Goal: Task Accomplishment & Management: Use online tool/utility

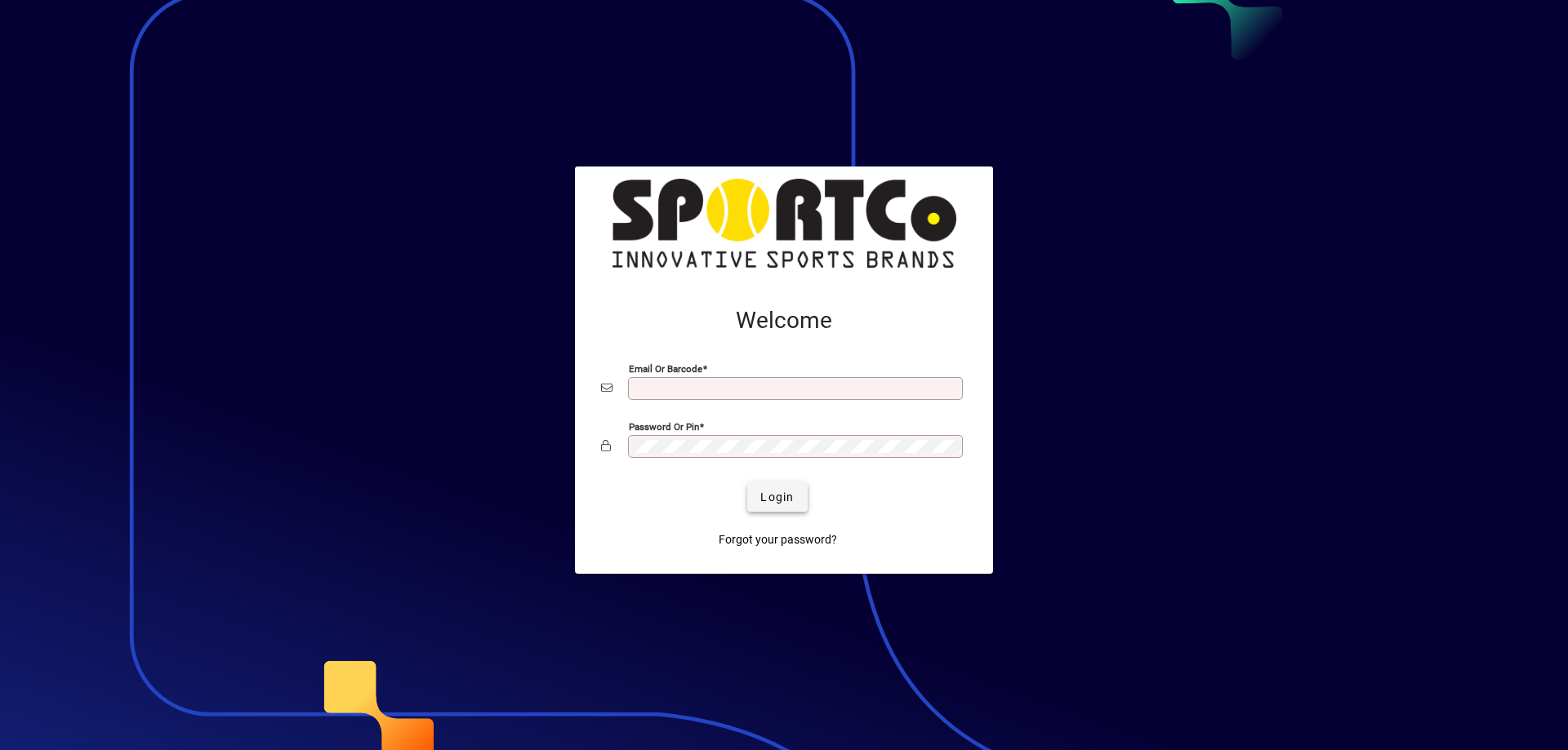
type input "**********"
click at [775, 494] on span "Login" at bounding box center [777, 497] width 34 height 17
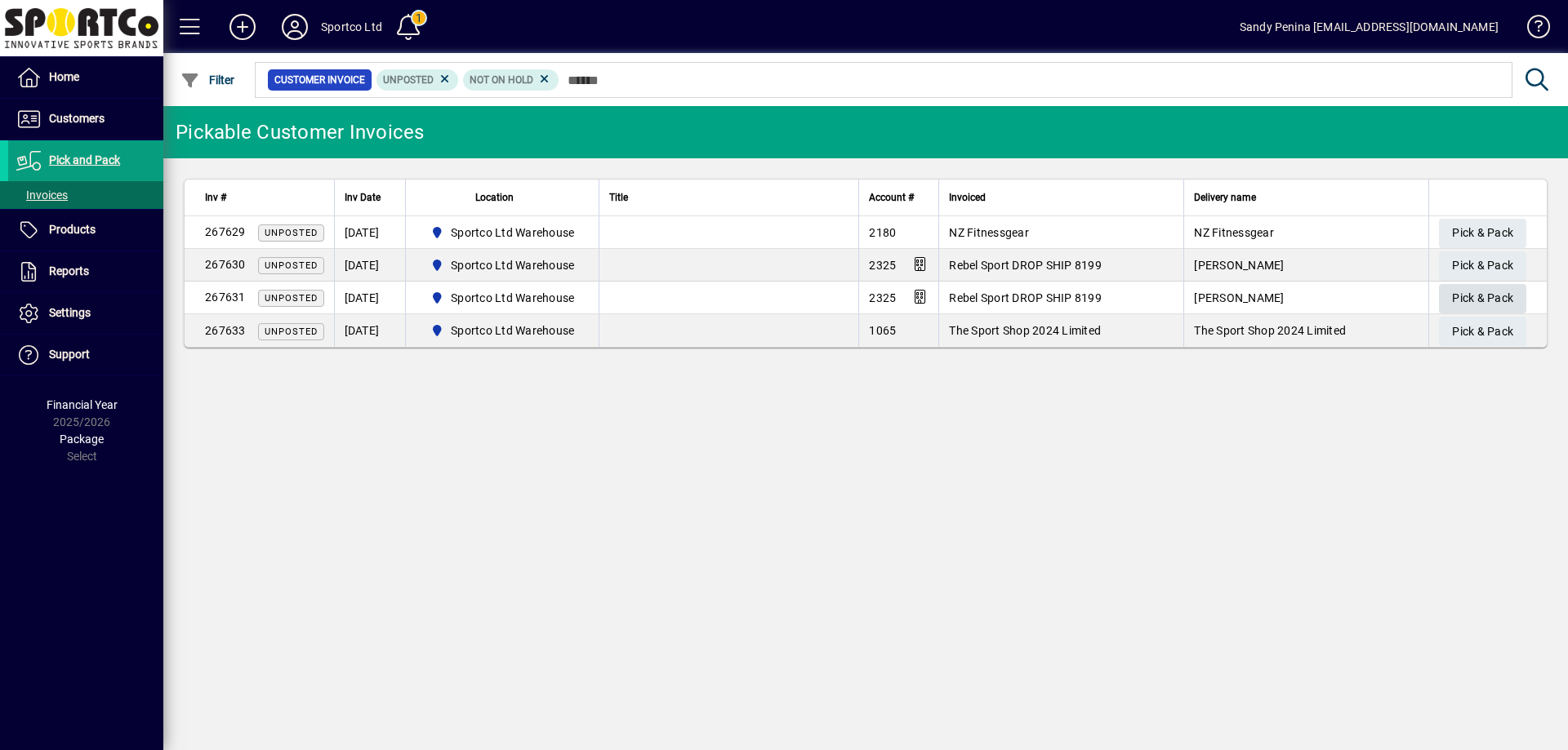
click at [1468, 306] on span "Pick & Pack" at bounding box center [1482, 298] width 61 height 27
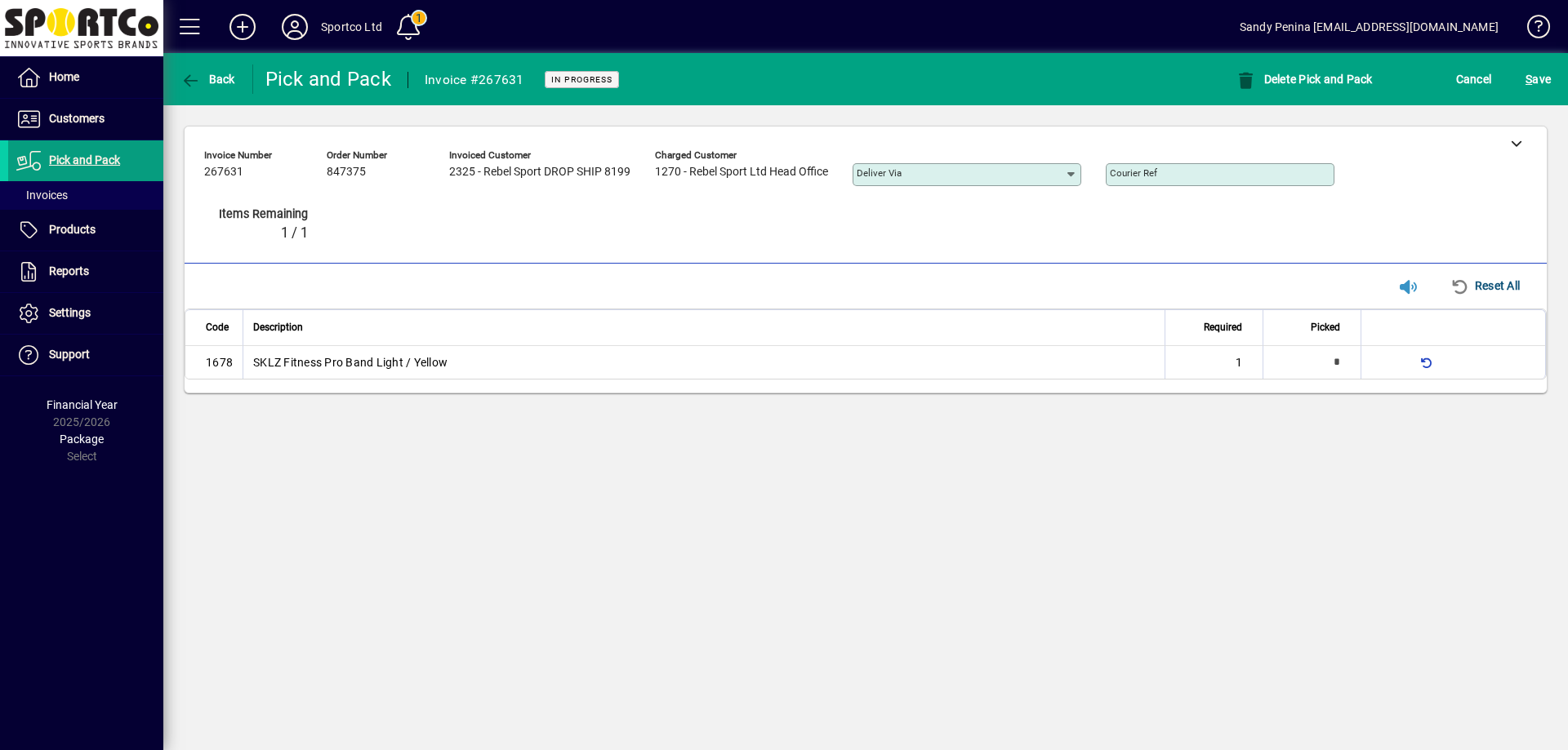
type input "*"
click at [1532, 103] on mat-toolbar-row "Back Pick and Pack Invoice #267631 In Progress Delete Pick and Pack Cancel S ave" at bounding box center [865, 79] width 1404 height 52
click at [1533, 86] on span "S ave" at bounding box center [1538, 79] width 26 height 26
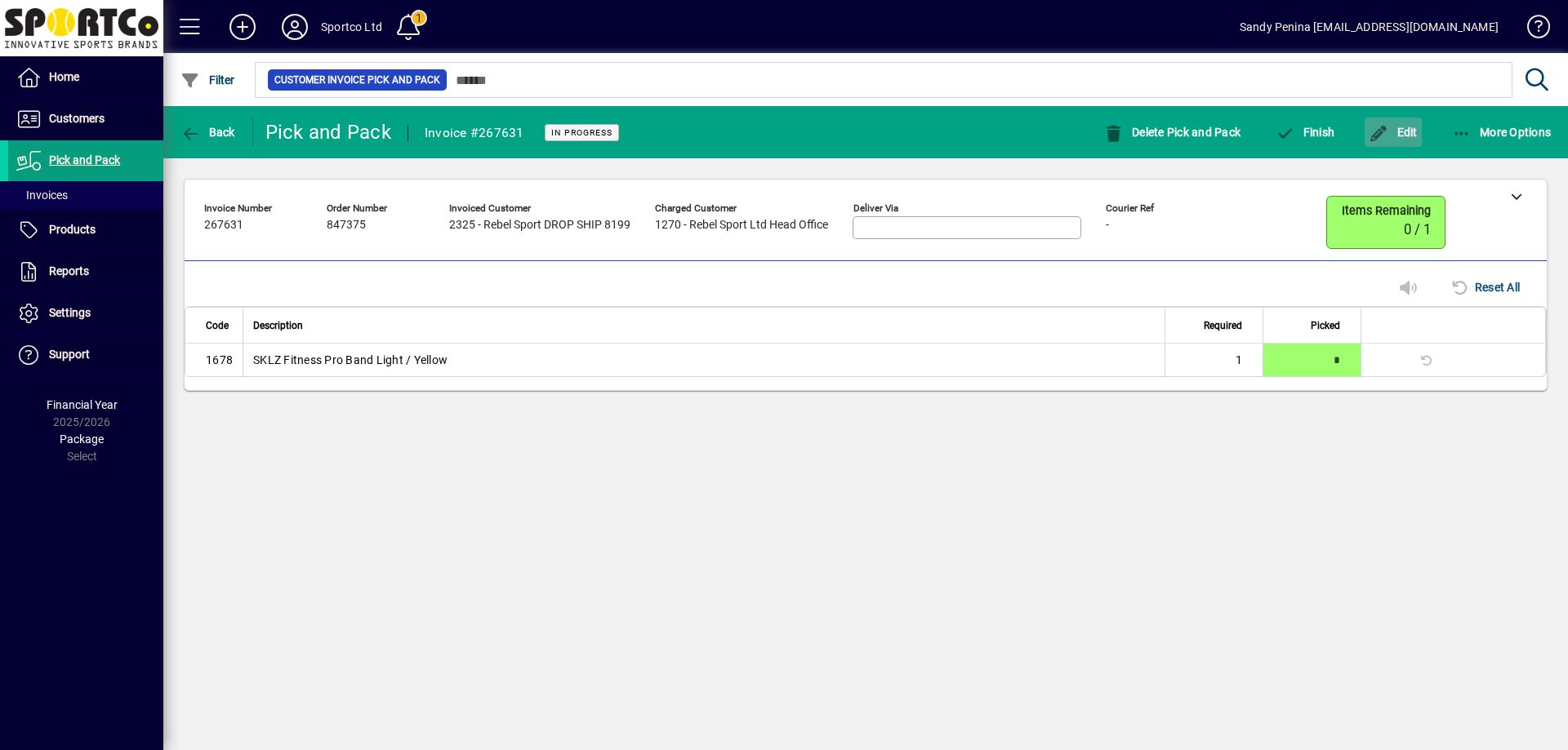
click at [1391, 130] on span "Edit" at bounding box center [1393, 132] width 49 height 13
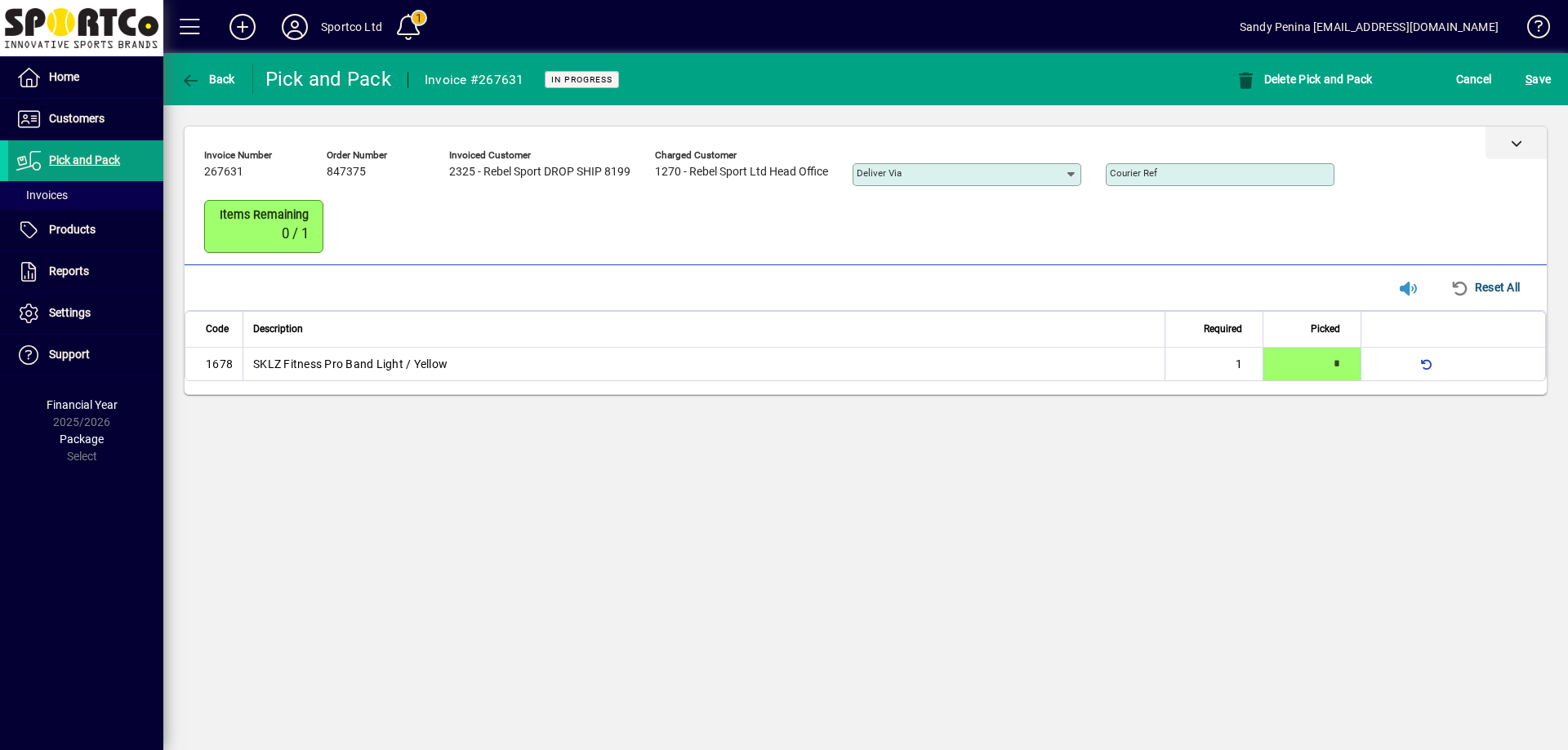
click at [1518, 158] on div at bounding box center [1516, 143] width 61 height 33
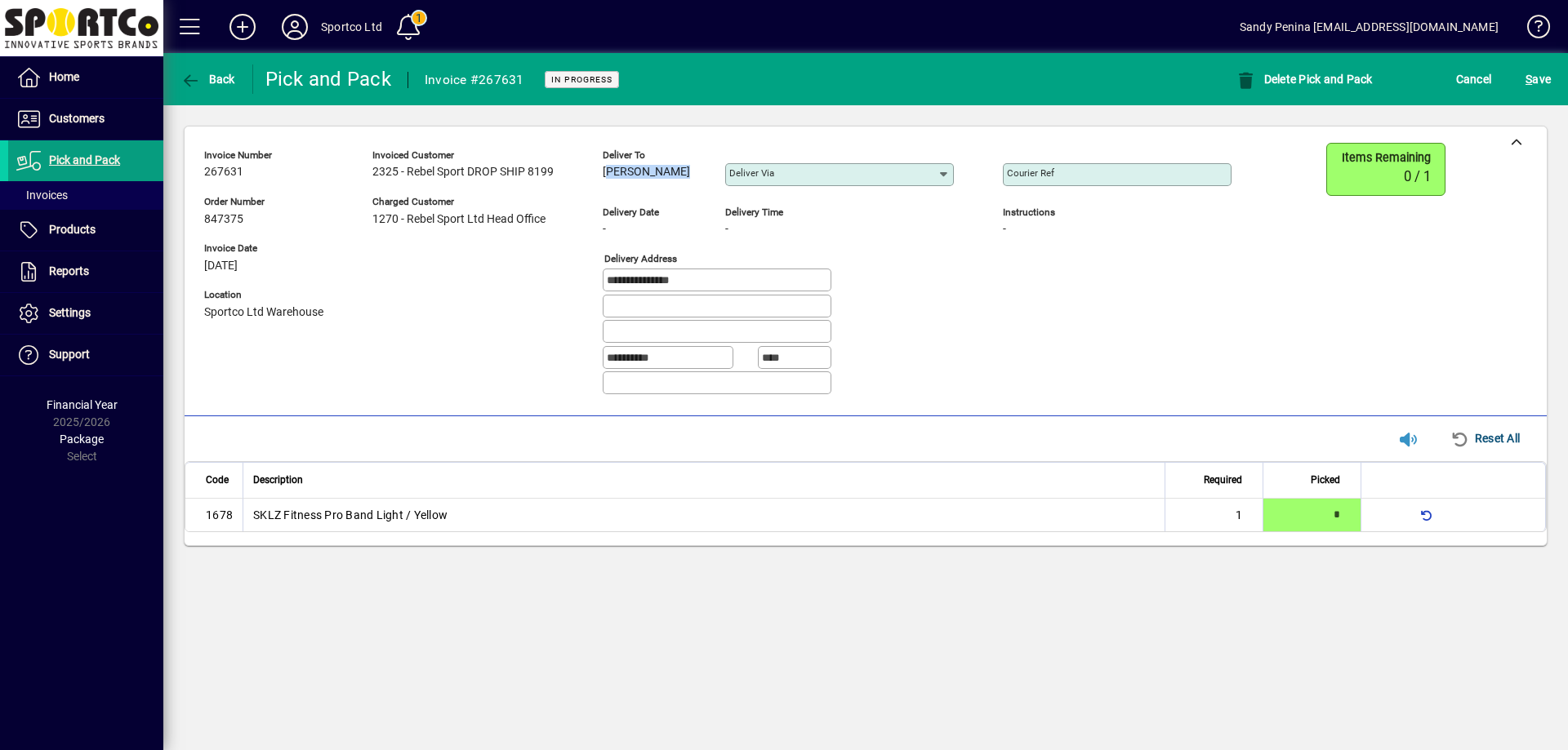
drag, startPoint x: 604, startPoint y: 162, endPoint x: 666, endPoint y: 176, distance: 63.6
click at [672, 182] on div "Deliver to Chris Mirams" at bounding box center [651, 169] width 98 height 45
copy span "Chris Mirams"
drag, startPoint x: 718, startPoint y: 280, endPoint x: 627, endPoint y: 274, distance: 91.2
click at [575, 282] on div "**********" at bounding box center [729, 275] width 1052 height 266
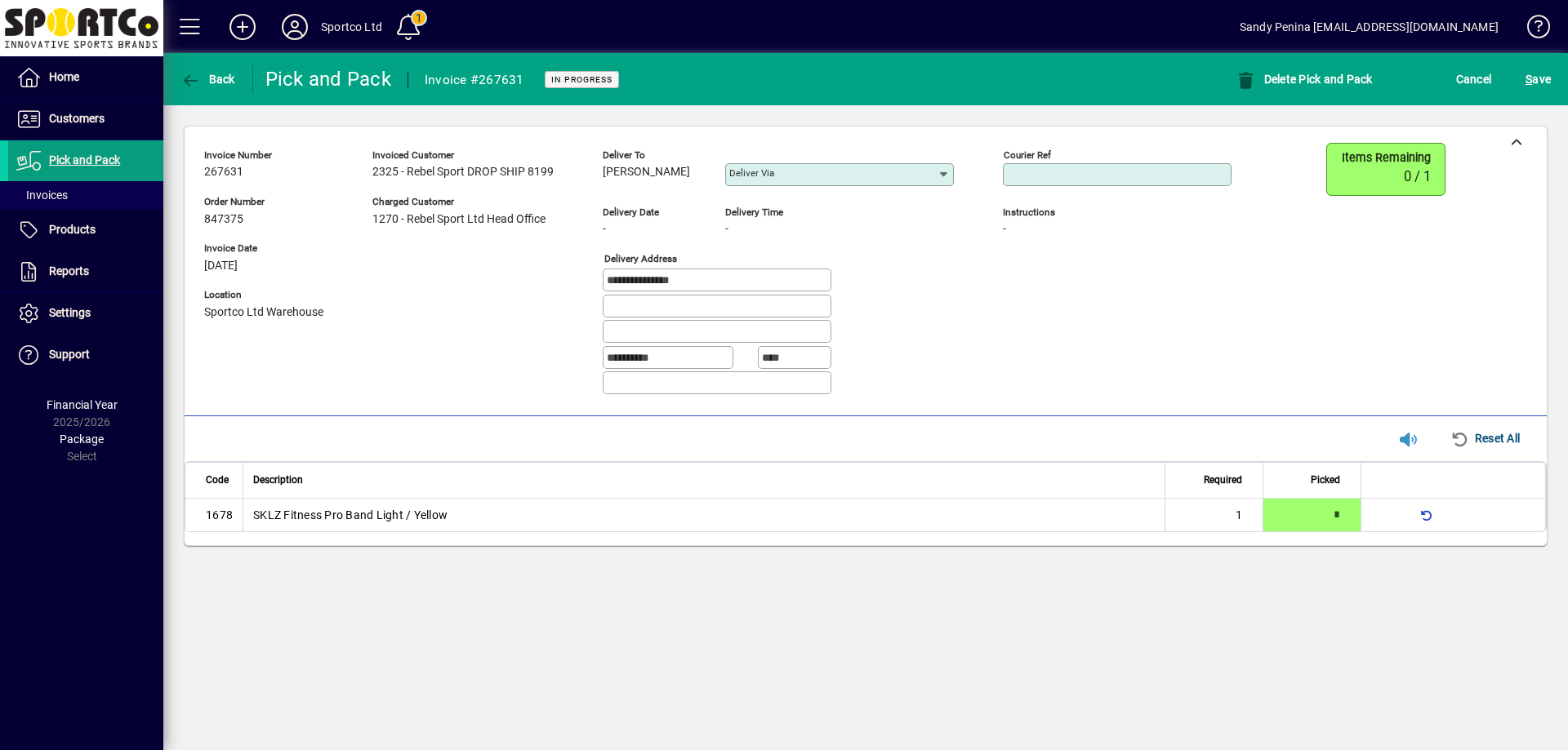
click at [1087, 174] on input "Courier Ref" at bounding box center [1118, 174] width 224 height 13
paste input "**********"
type input "**********"
drag, startPoint x: 1108, startPoint y: 182, endPoint x: 1094, endPoint y: 172, distance: 17.2
click at [1094, 172] on div "**********" at bounding box center [1117, 174] width 229 height 23
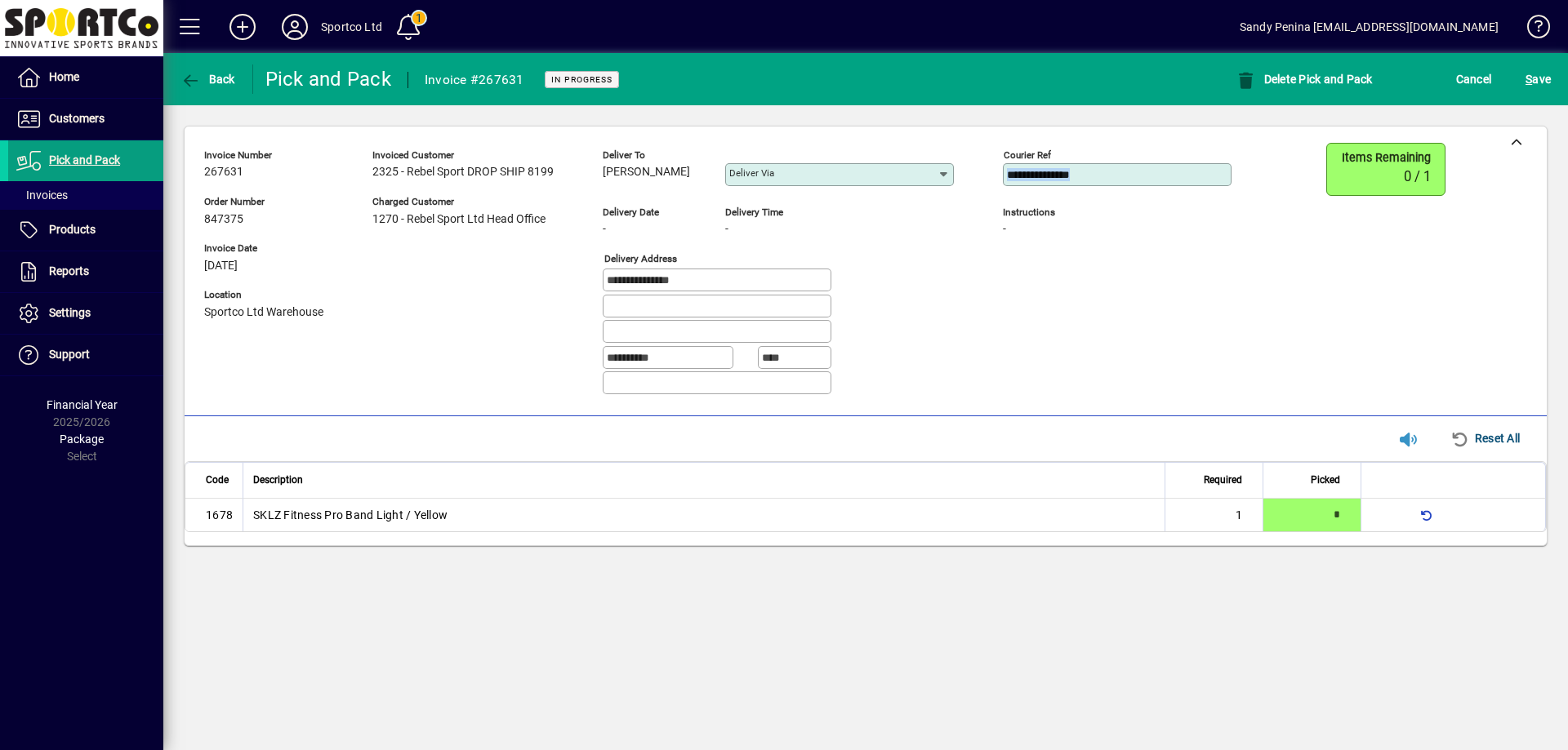
drag, startPoint x: 1100, startPoint y: 175, endPoint x: 1013, endPoint y: 172, distance: 87.1
click at [1013, 172] on mat-form-field "**********" at bounding box center [1117, 175] width 229 height 58
drag, startPoint x: 1112, startPoint y: 172, endPoint x: 950, endPoint y: 170, distance: 162.0
click at [950, 170] on div "**********" at bounding box center [729, 275] width 1052 height 266
paste input "**********"
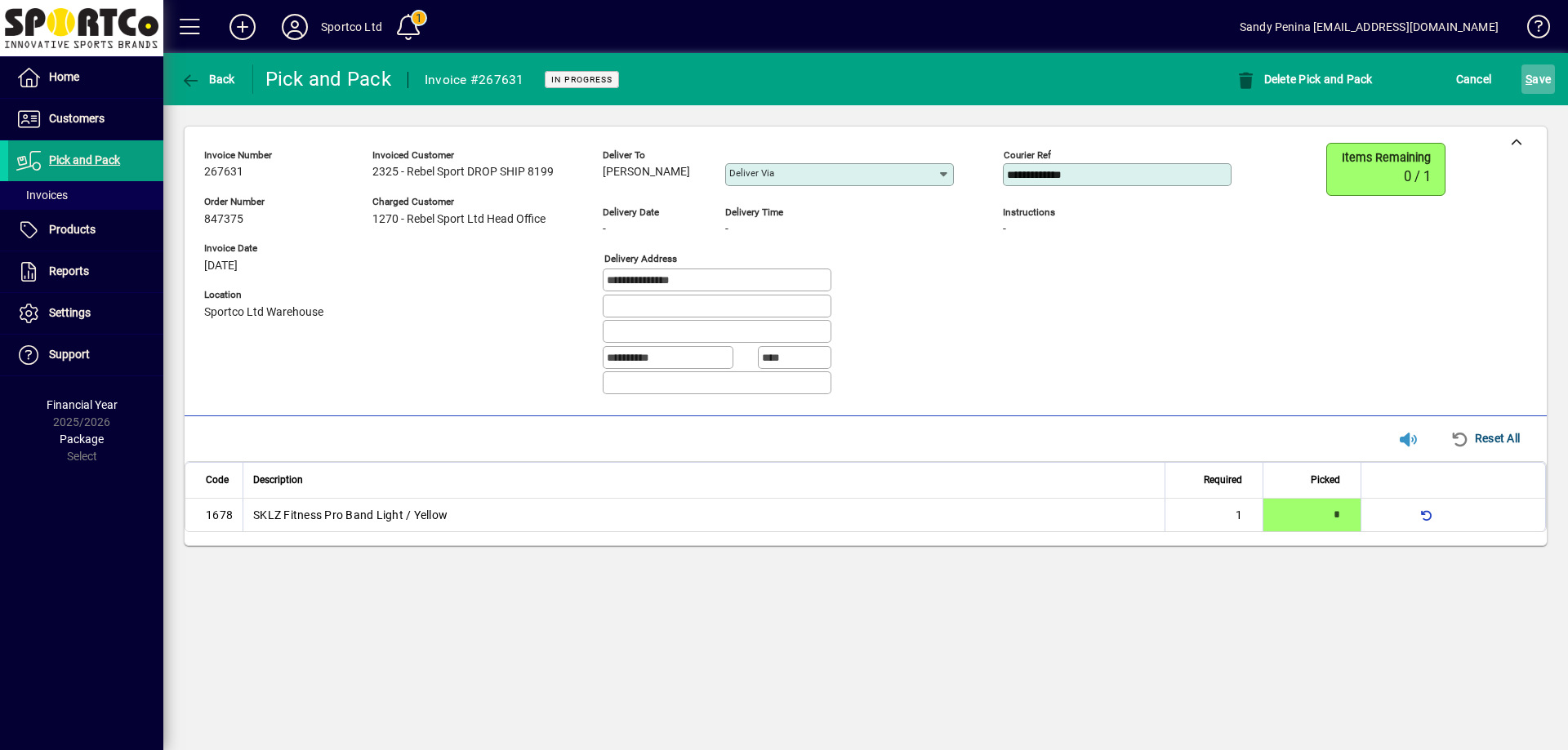
type input "**********"
click at [1547, 82] on span "S ave" at bounding box center [1538, 79] width 26 height 26
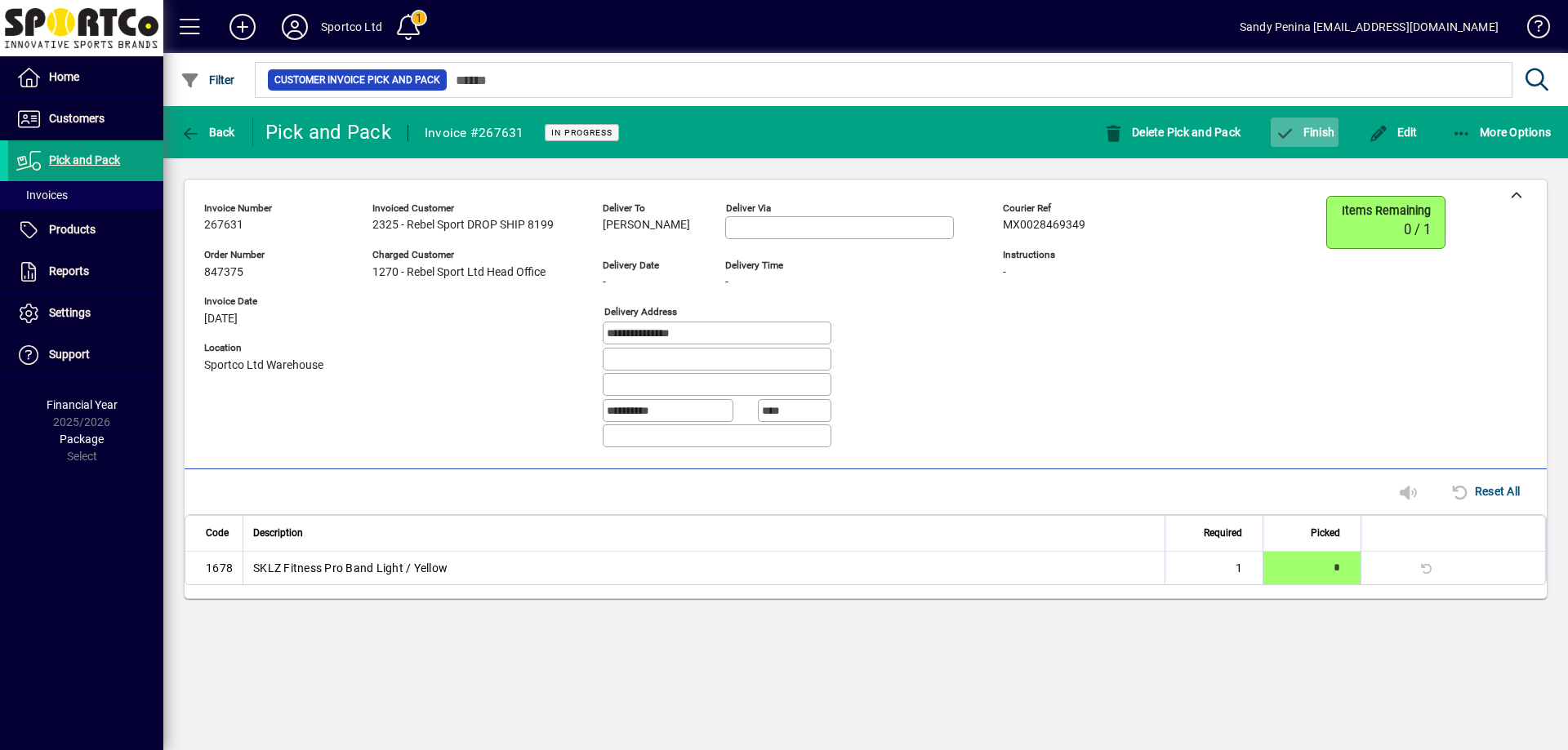
click at [1311, 143] on span "button" at bounding box center [1304, 132] width 68 height 39
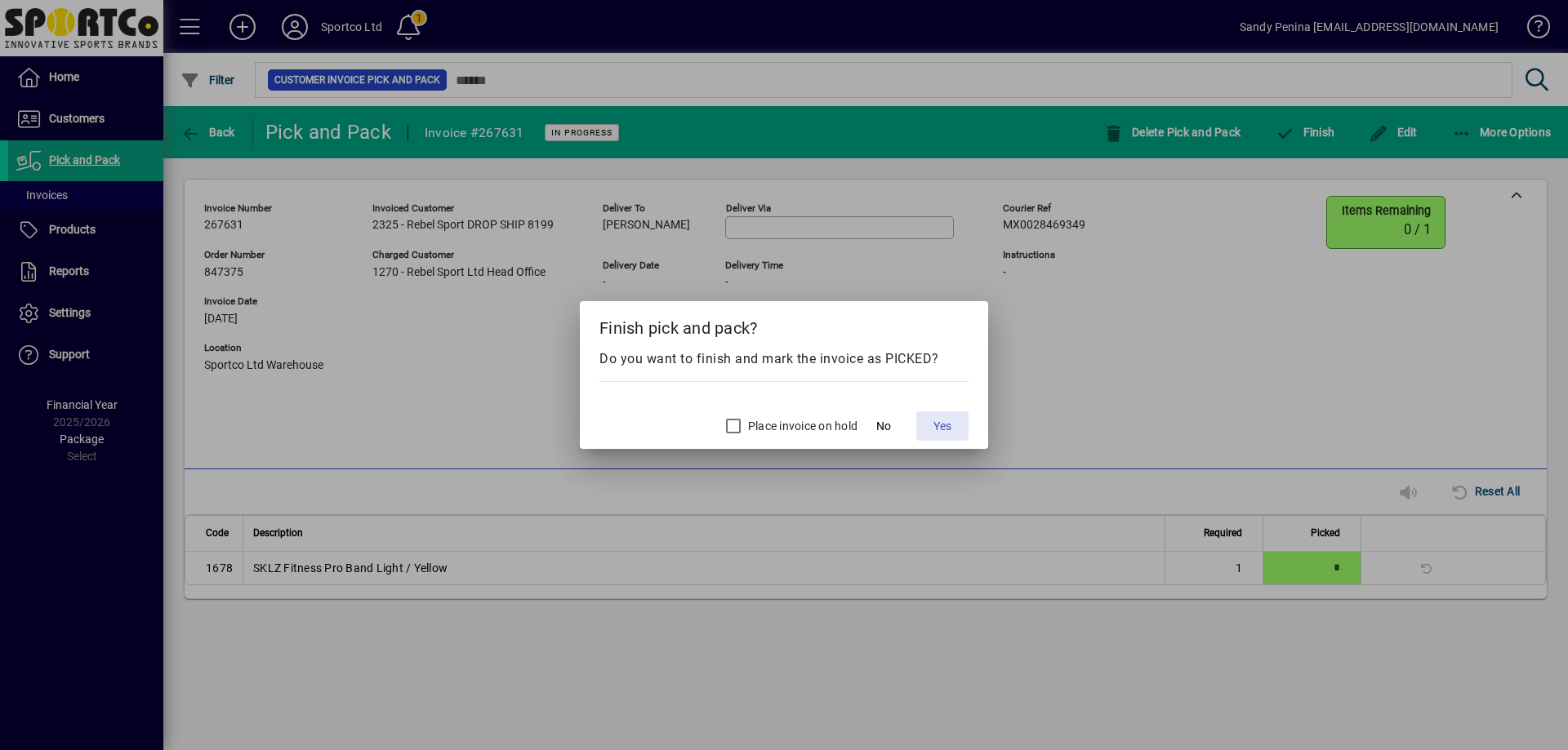
click at [947, 416] on span at bounding box center [942, 426] width 52 height 39
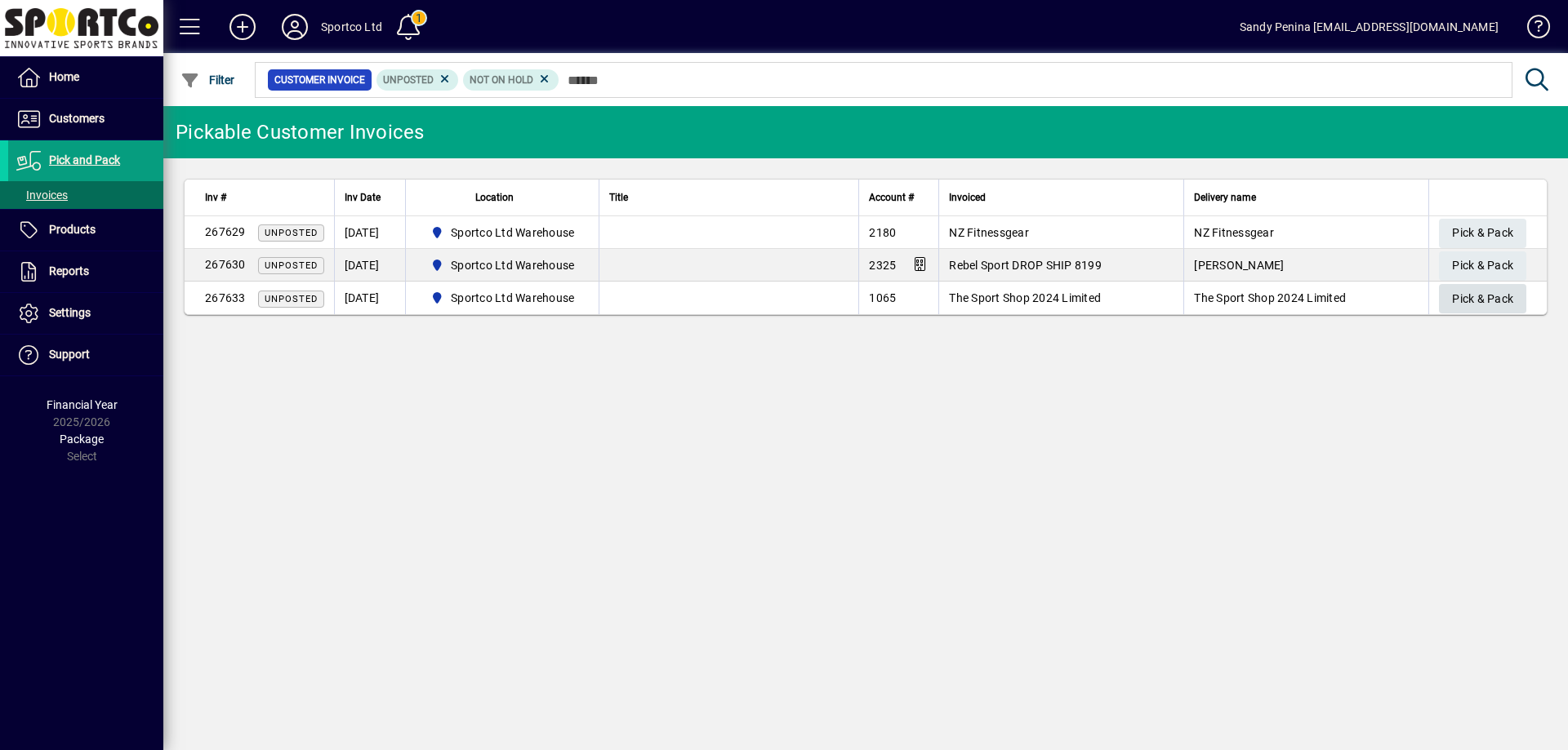
click at [1496, 304] on span "Pick & Pack" at bounding box center [1482, 299] width 61 height 27
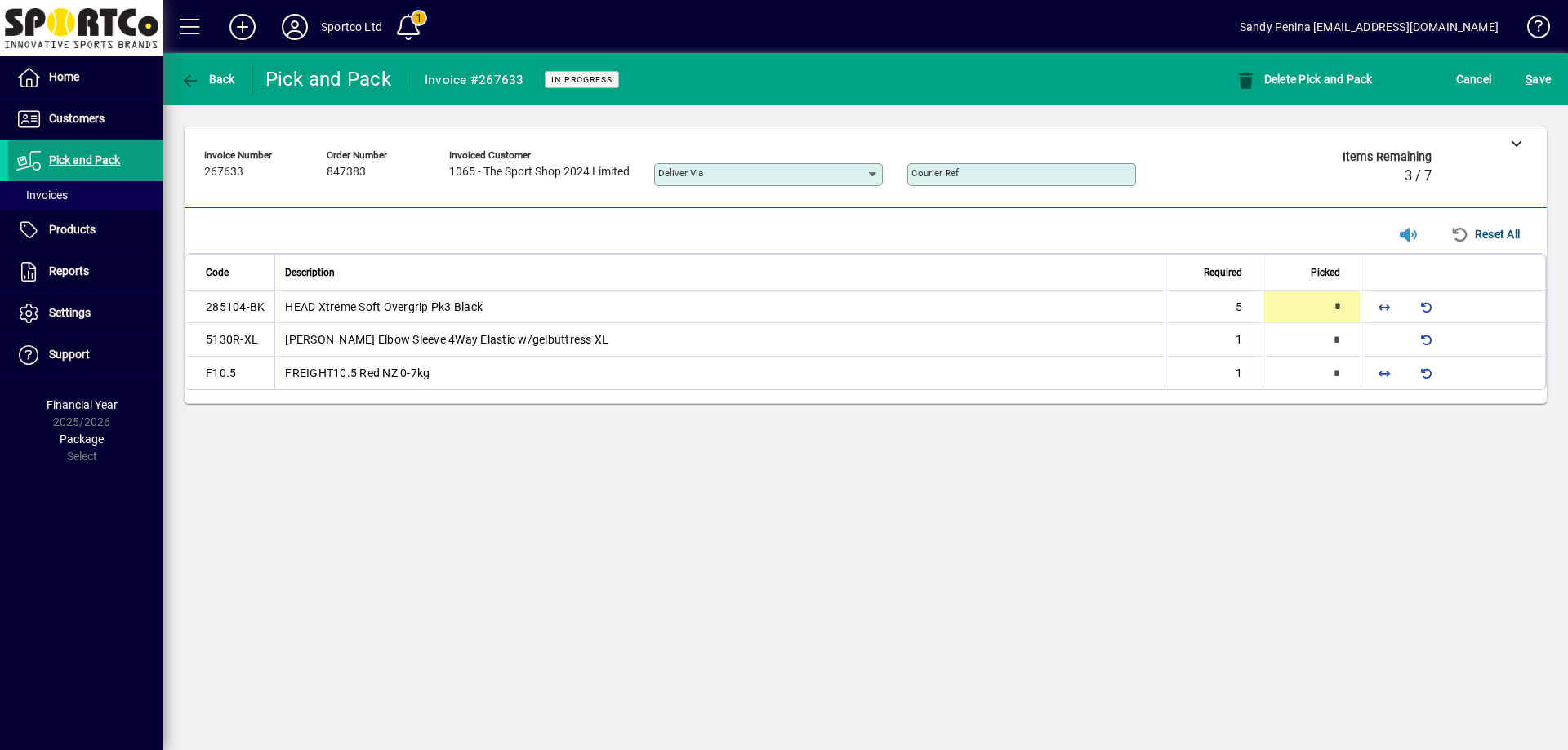
type input "*"
click at [1361, 378] on tr "F10.5 FREIGHT10.5 Red NZ 0-7kg 1 *" at bounding box center [866, 373] width 1361 height 33
click at [1370, 372] on span "button" at bounding box center [1384, 374] width 39 height 39
type input "*"
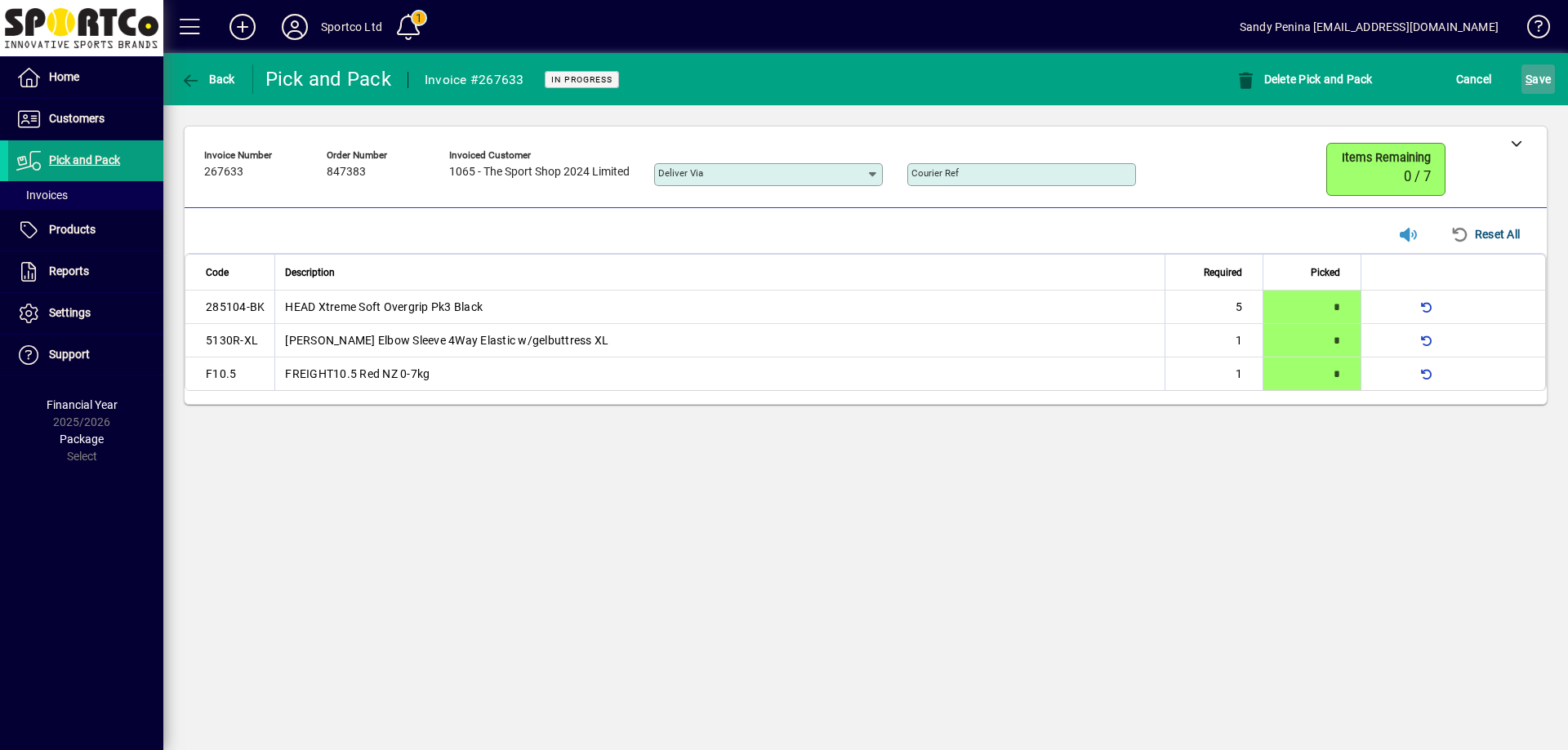
click at [1532, 70] on span "S ave" at bounding box center [1538, 79] width 26 height 26
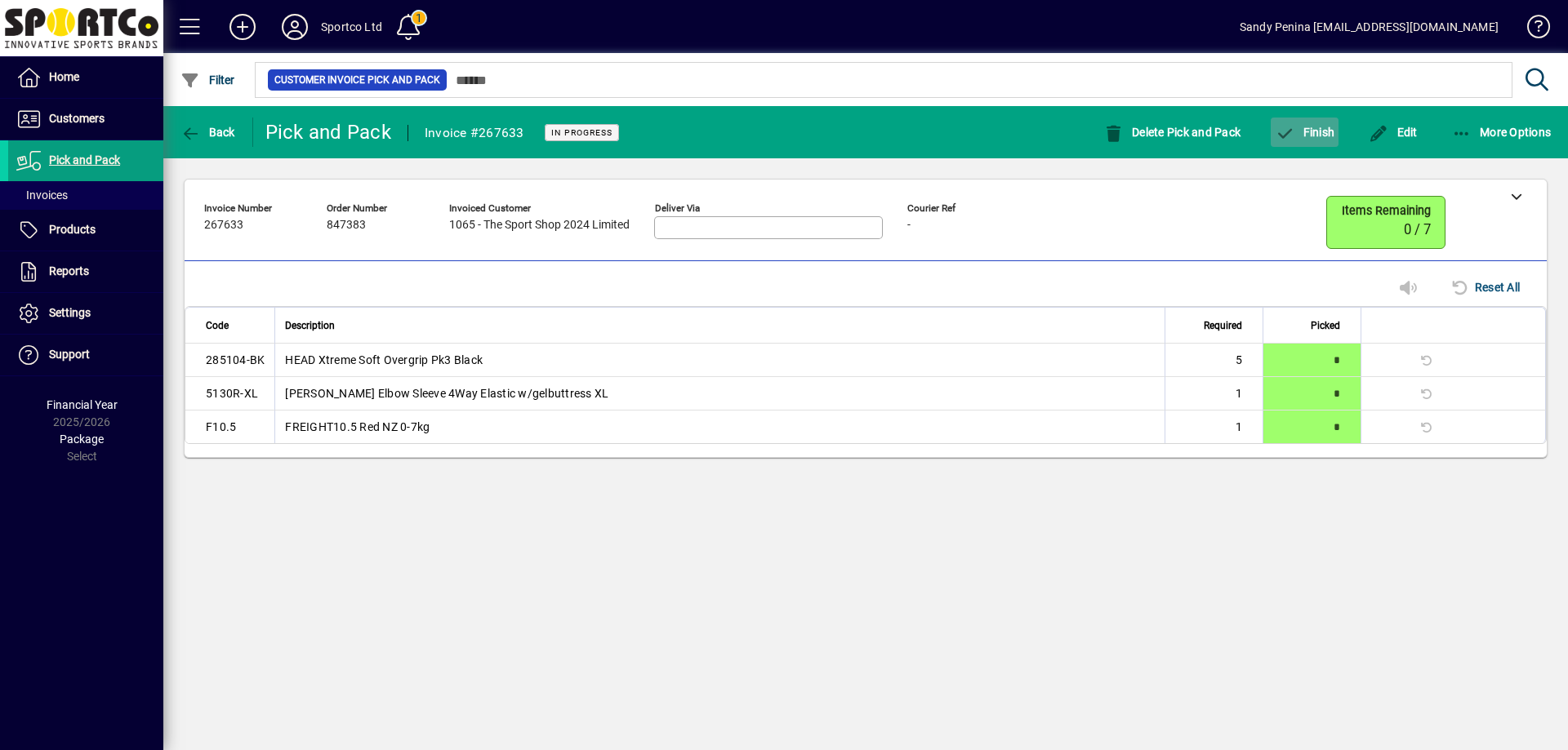
click at [1308, 141] on span "button" at bounding box center [1304, 132] width 68 height 39
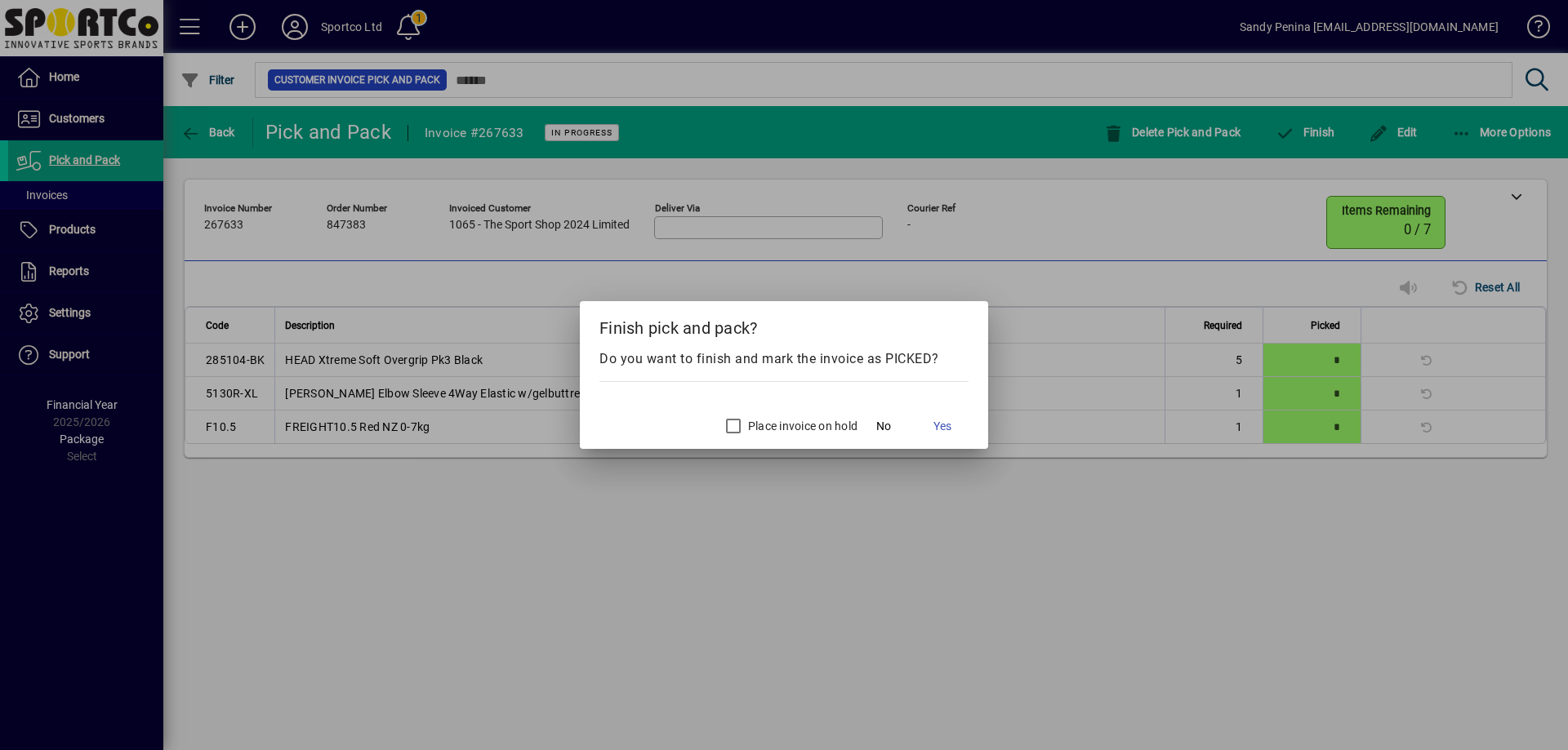
drag, startPoint x: 940, startPoint y: 423, endPoint x: 958, endPoint y: 453, distance: 35.0
click at [937, 425] on span "Yes" at bounding box center [943, 426] width 18 height 17
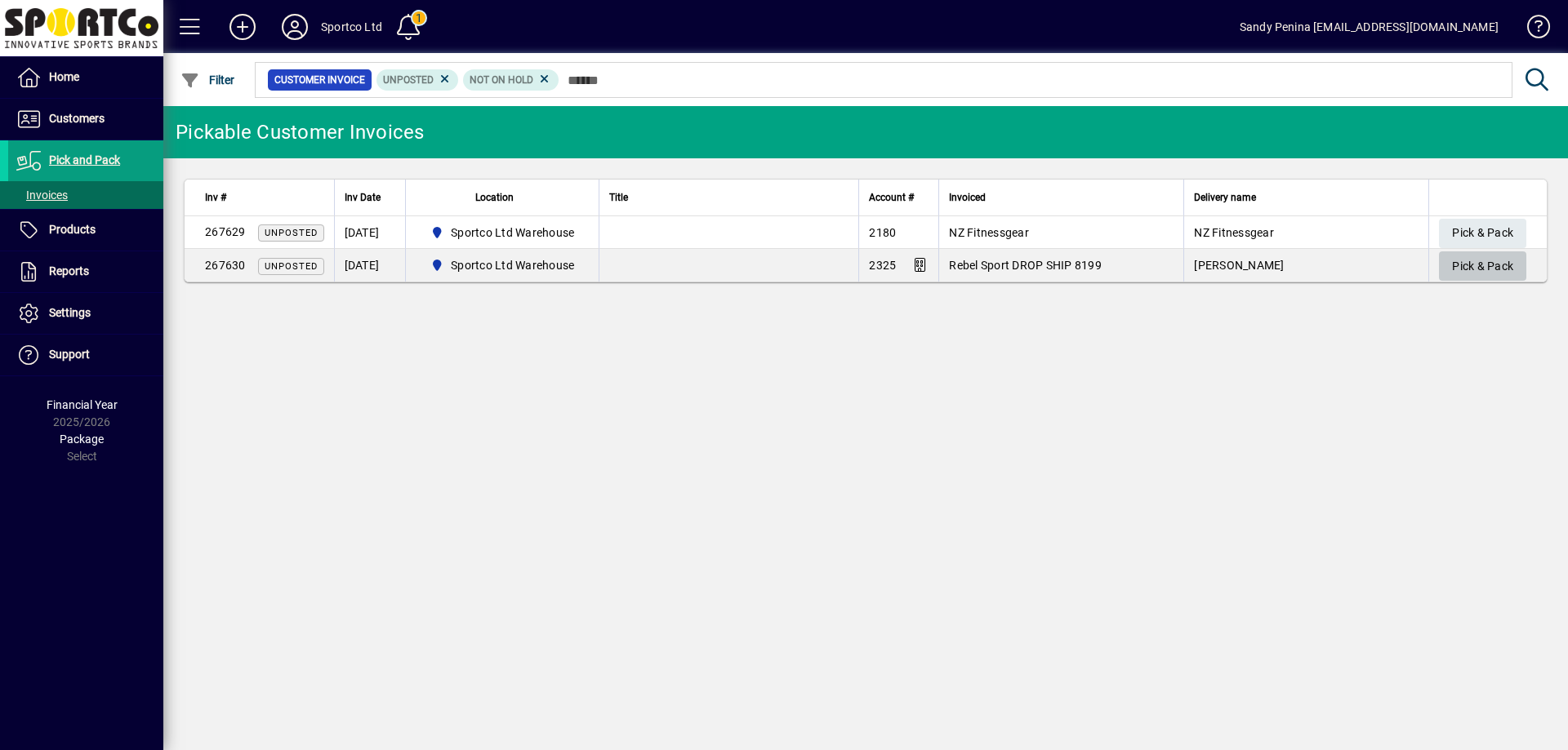
click at [1495, 262] on span "Pick & Pack" at bounding box center [1482, 267] width 61 height 27
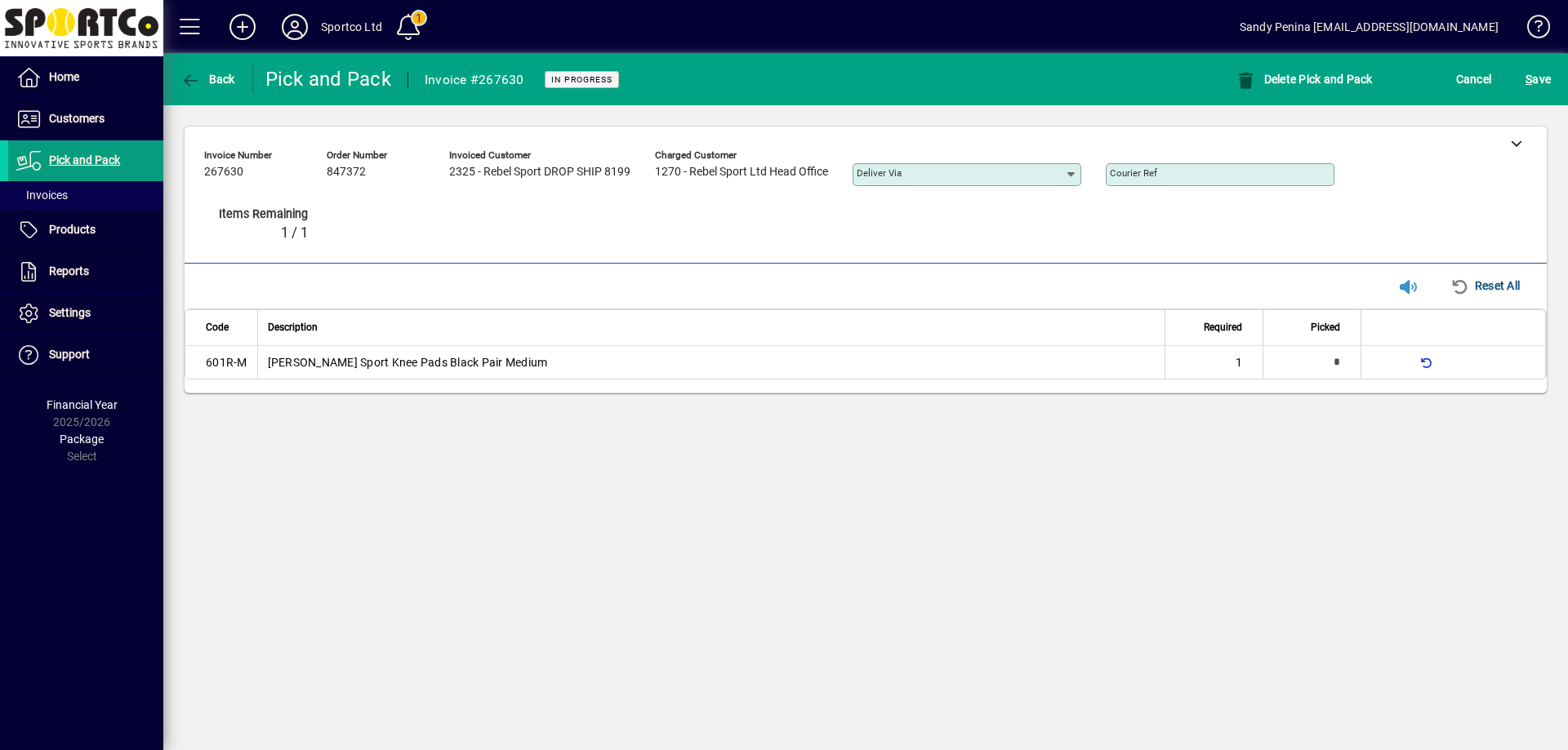
type input "*"
drag, startPoint x: 1536, startPoint y: 78, endPoint x: 1524, endPoint y: 172, distance: 94.8
click at [1535, 78] on span "S ave" at bounding box center [1538, 79] width 26 height 26
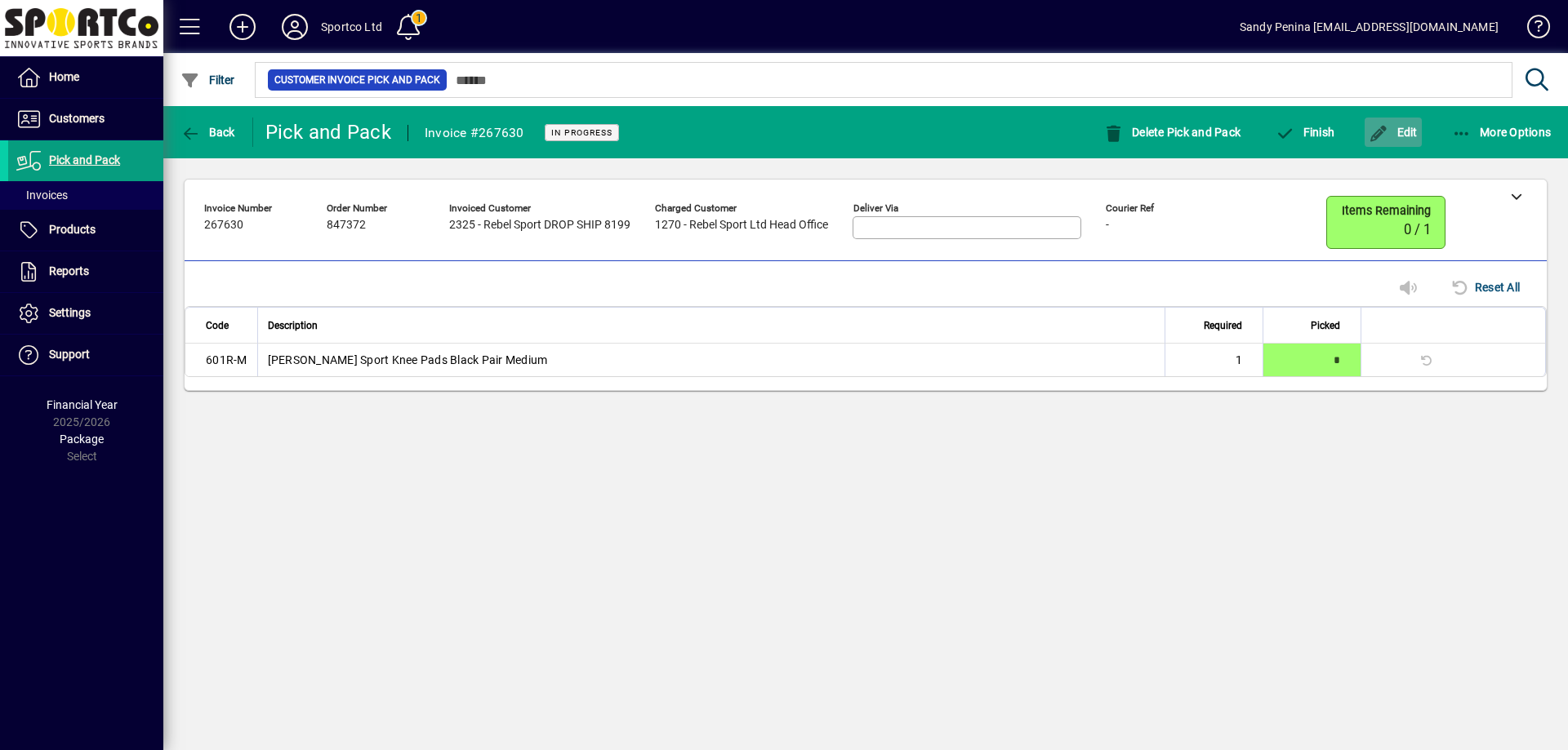
click at [1393, 126] on span "Edit" at bounding box center [1393, 132] width 49 height 13
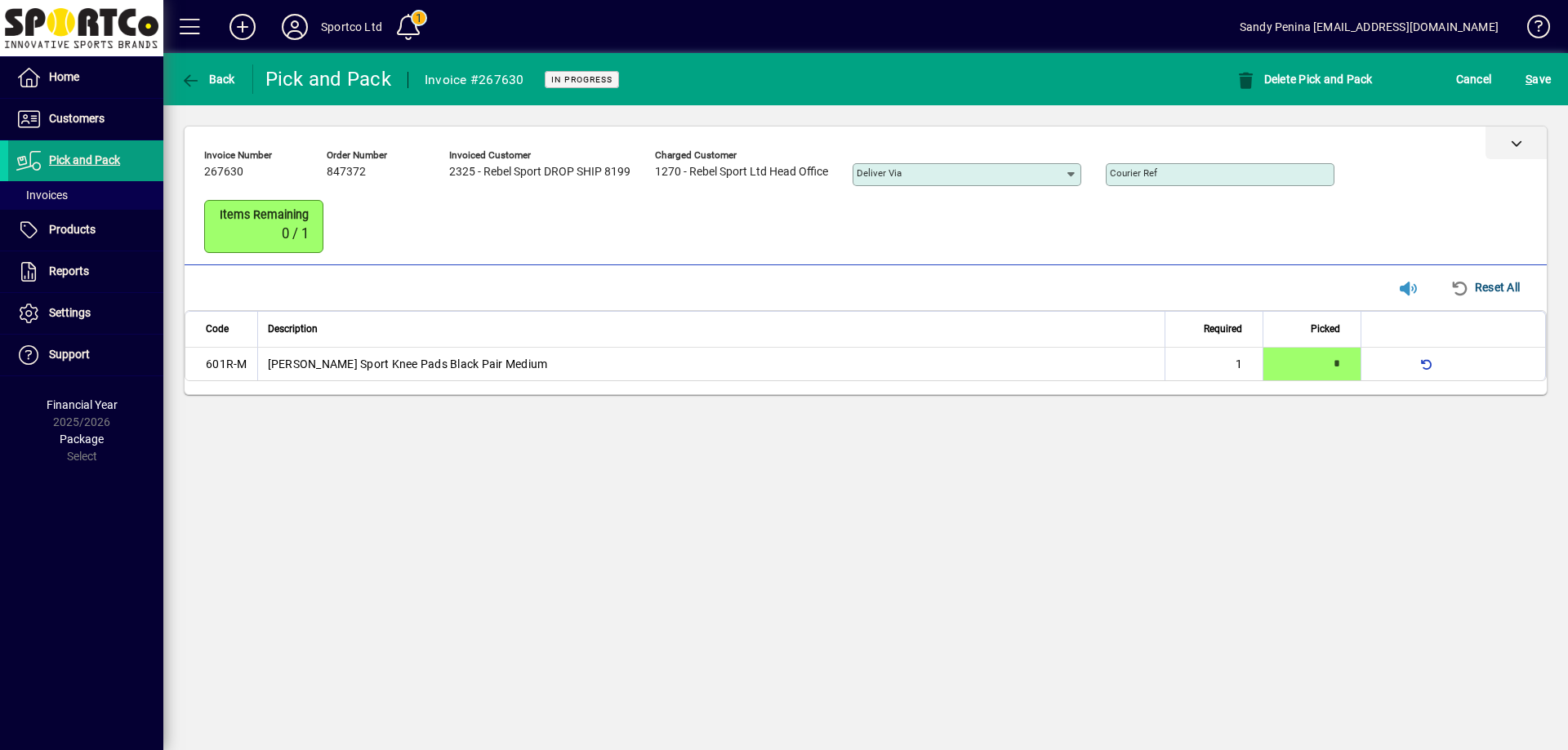
click at [1500, 138] on div at bounding box center [1516, 143] width 61 height 33
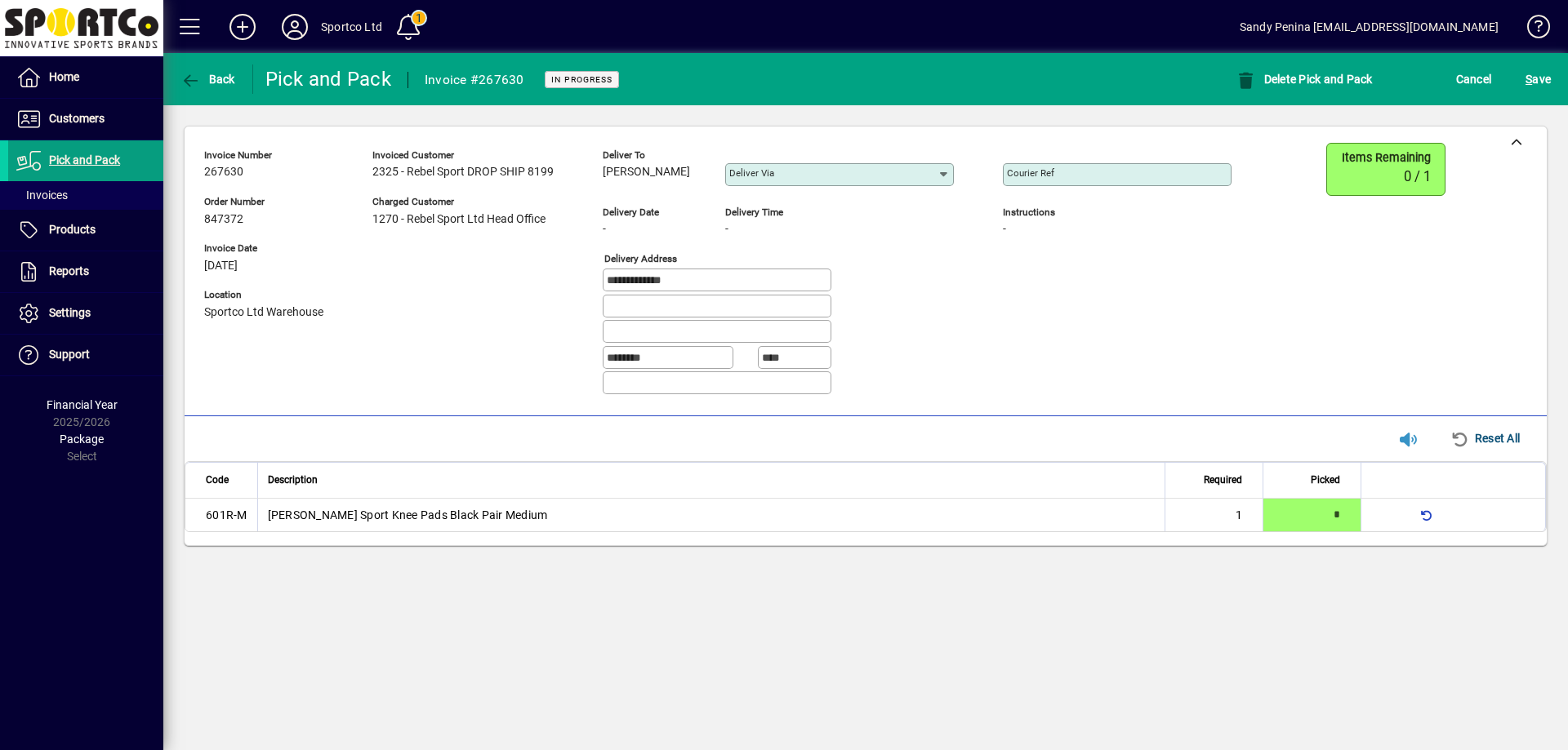
drag, startPoint x: 601, startPoint y: 168, endPoint x: 713, endPoint y: 192, distance: 114.5
click at [713, 192] on div "**********" at bounding box center [729, 275] width 1052 height 266
copy span "Samantha Alexander"
drag, startPoint x: 697, startPoint y: 274, endPoint x: 563, endPoint y: 282, distance: 134.2
click at [563, 282] on div "**********" at bounding box center [729, 275] width 1052 height 266
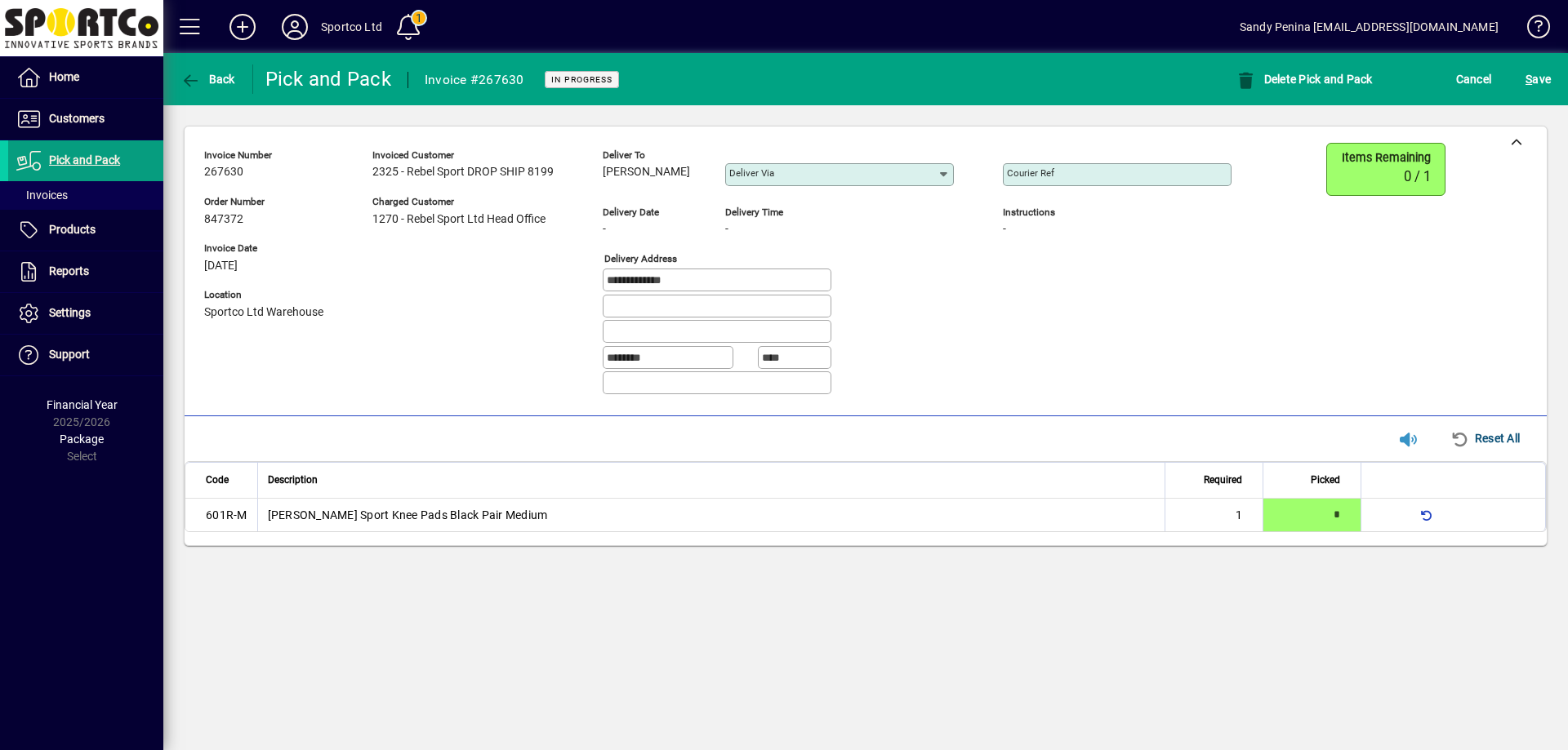
drag, startPoint x: 1067, startPoint y: 185, endPoint x: 1058, endPoint y: 174, distance: 14.2
click at [1063, 182] on div "Courier Ref" at bounding box center [1117, 174] width 229 height 23
paste input "**********"
type input "**********"
click at [1525, 80] on span "S" at bounding box center [1528, 79] width 6 height 13
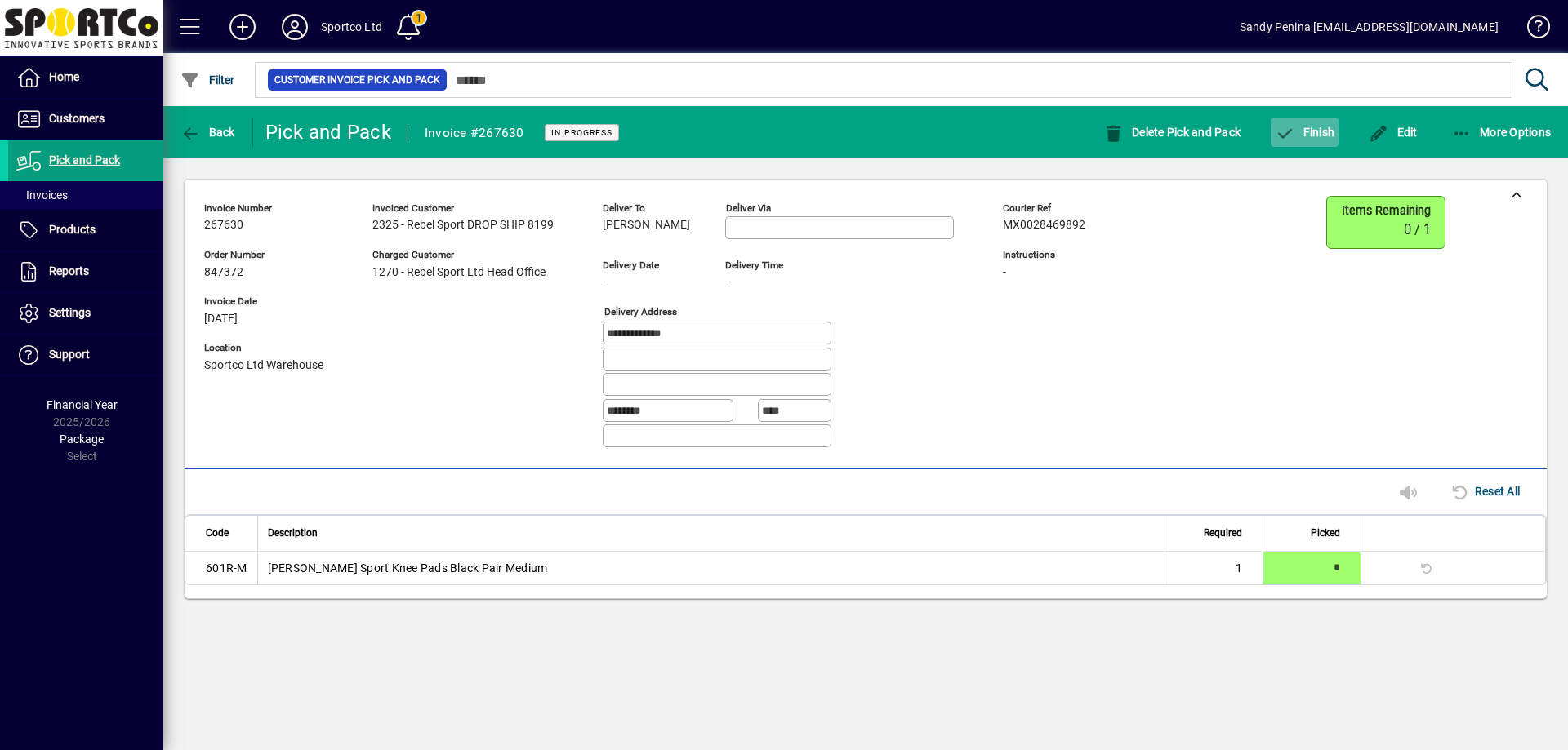
click at [1323, 143] on button "Finish" at bounding box center [1304, 132] width 68 height 29
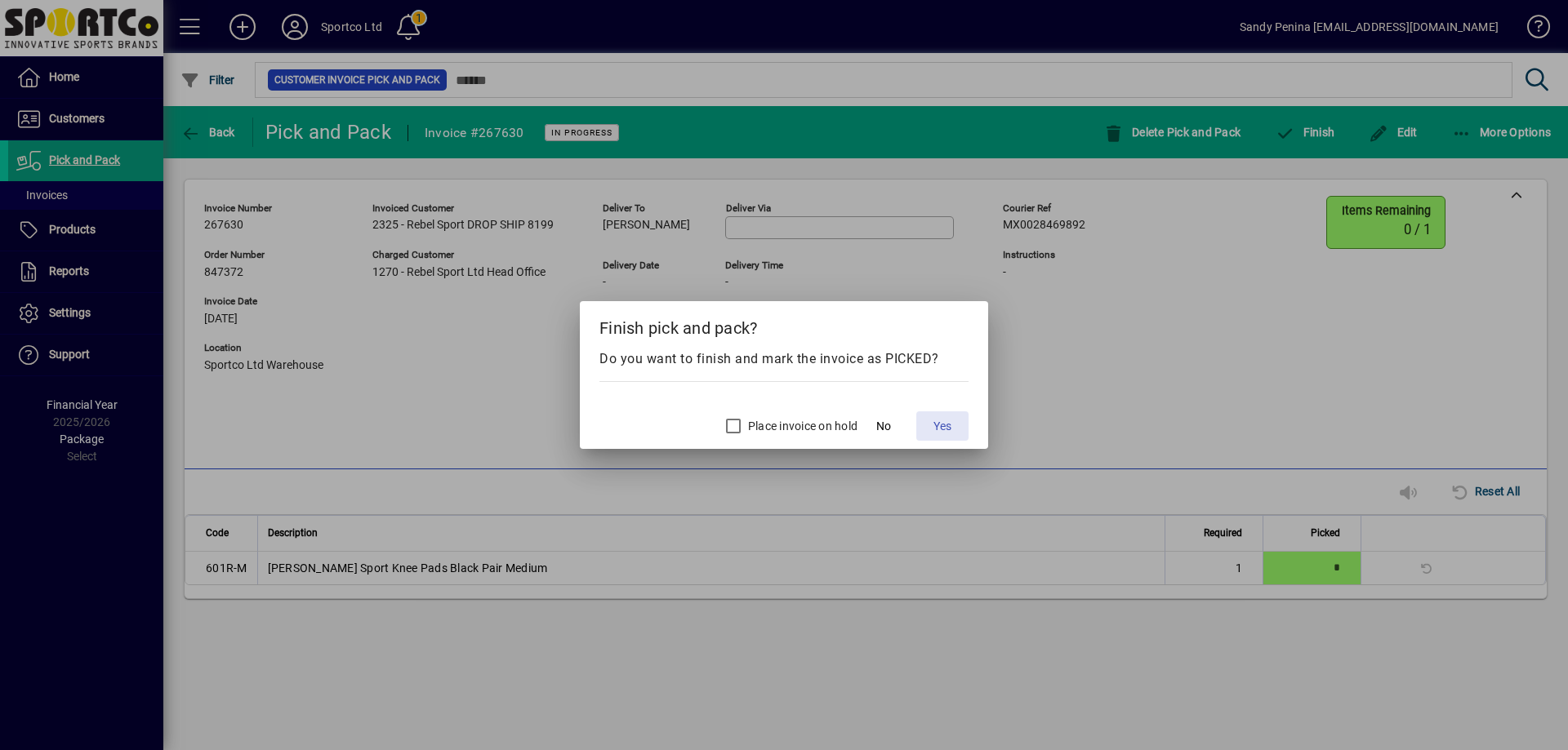
click at [957, 424] on span at bounding box center [942, 426] width 52 height 39
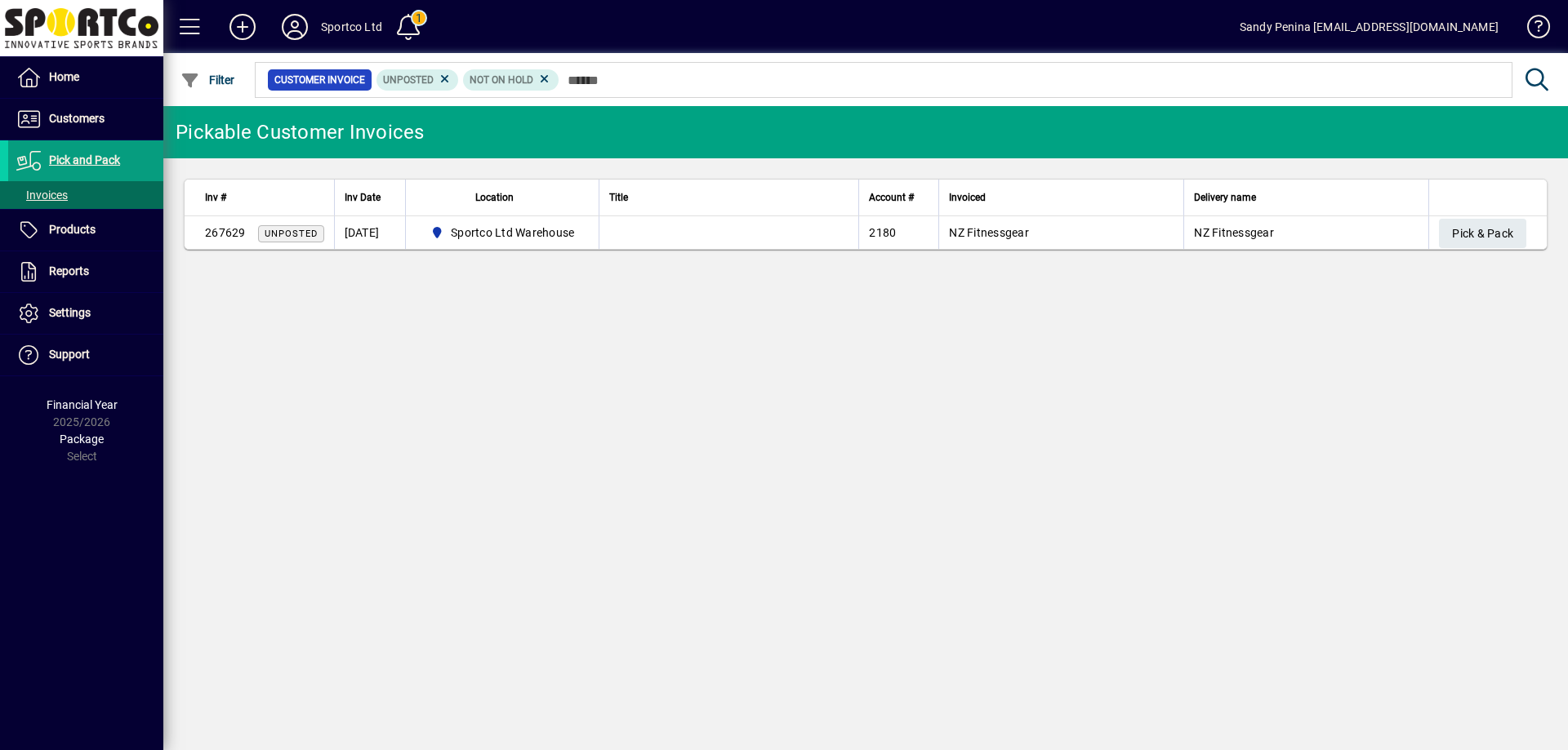
click at [1040, 329] on div "Pickable Customer Invoices Inv # Inv Date Location Title Account # Invoiced Del…" at bounding box center [865, 428] width 1404 height 644
click at [85, 119] on span "Customers" at bounding box center [76, 118] width 56 height 13
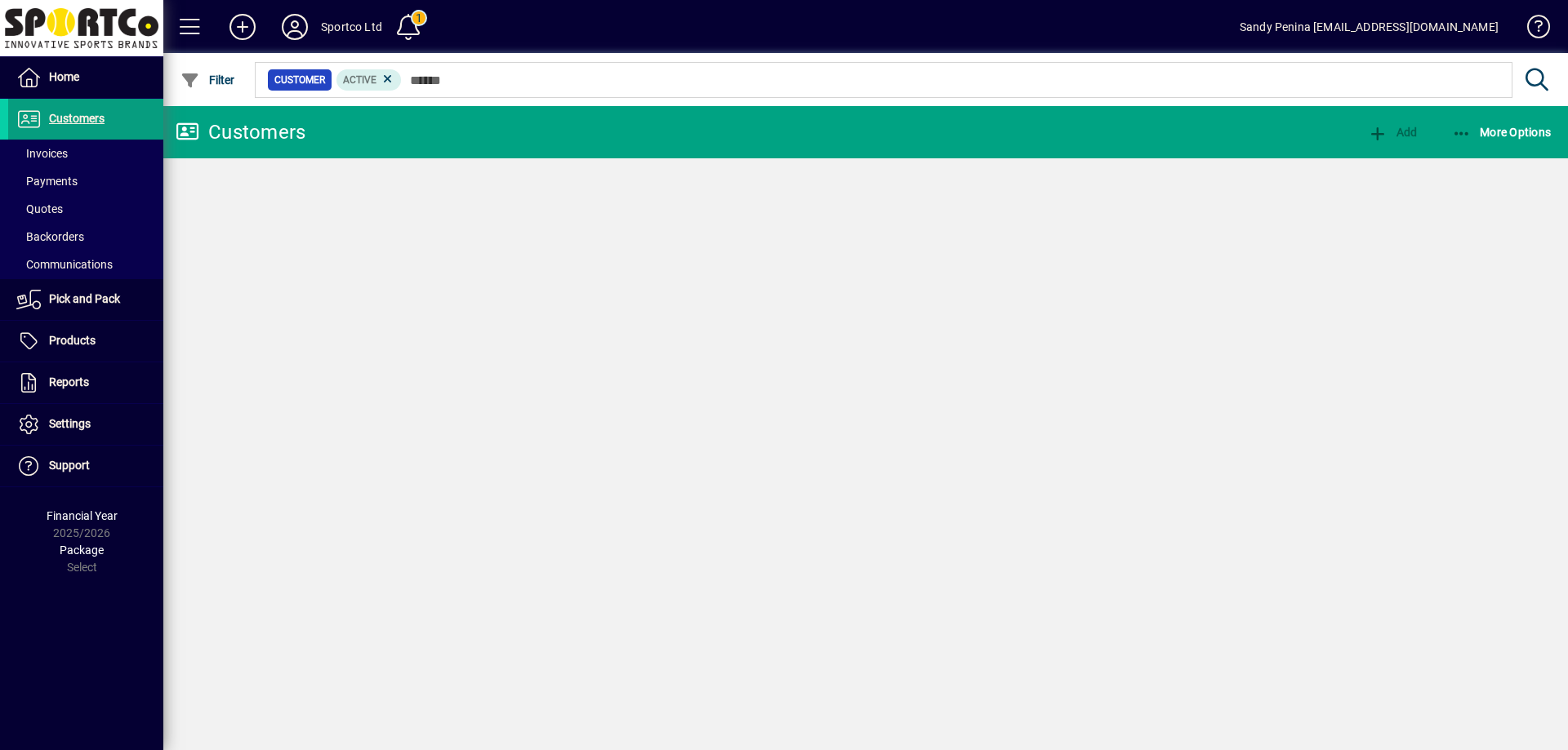
click at [80, 146] on span at bounding box center [85, 153] width 155 height 39
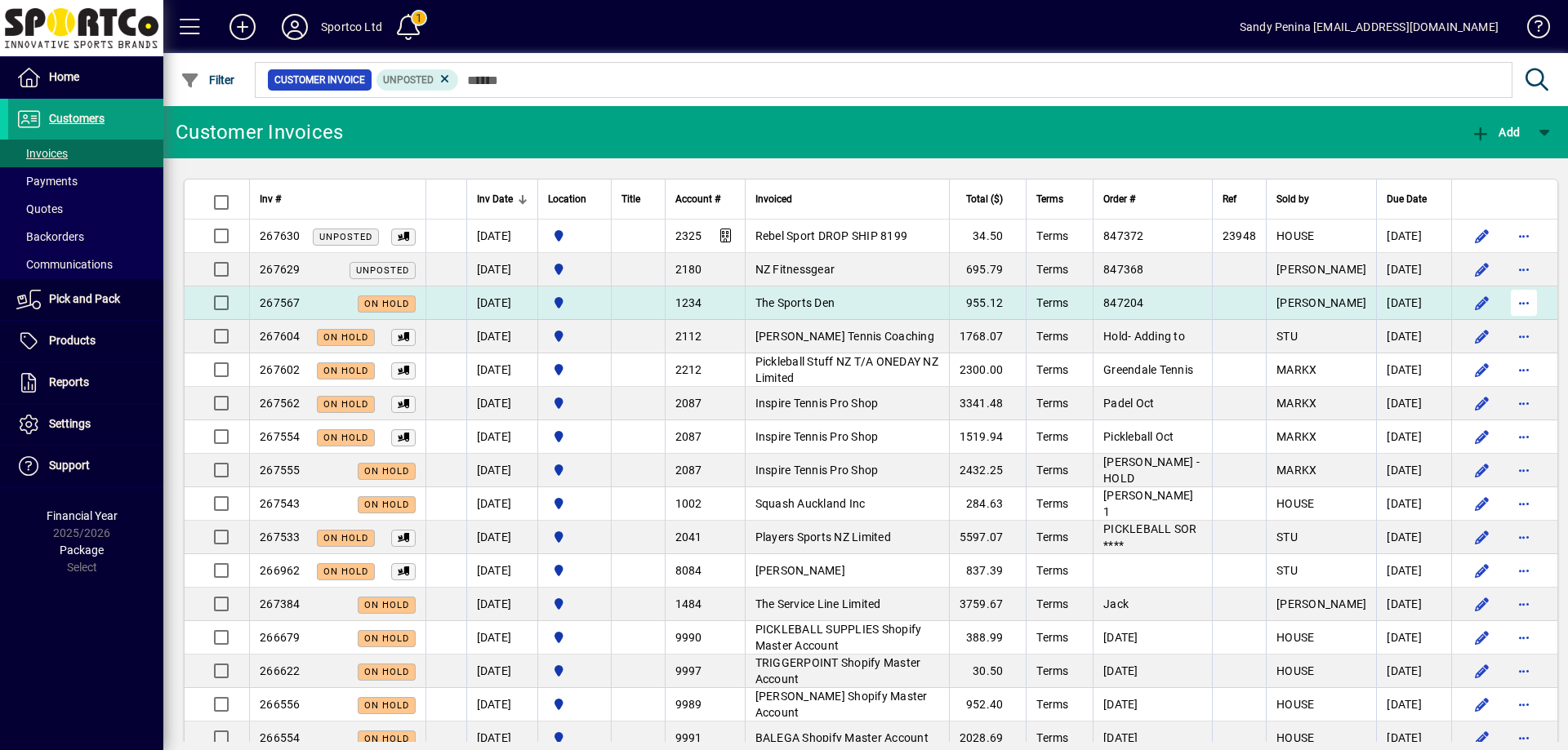
click at [1509, 298] on span "button" at bounding box center [1524, 303] width 39 height 39
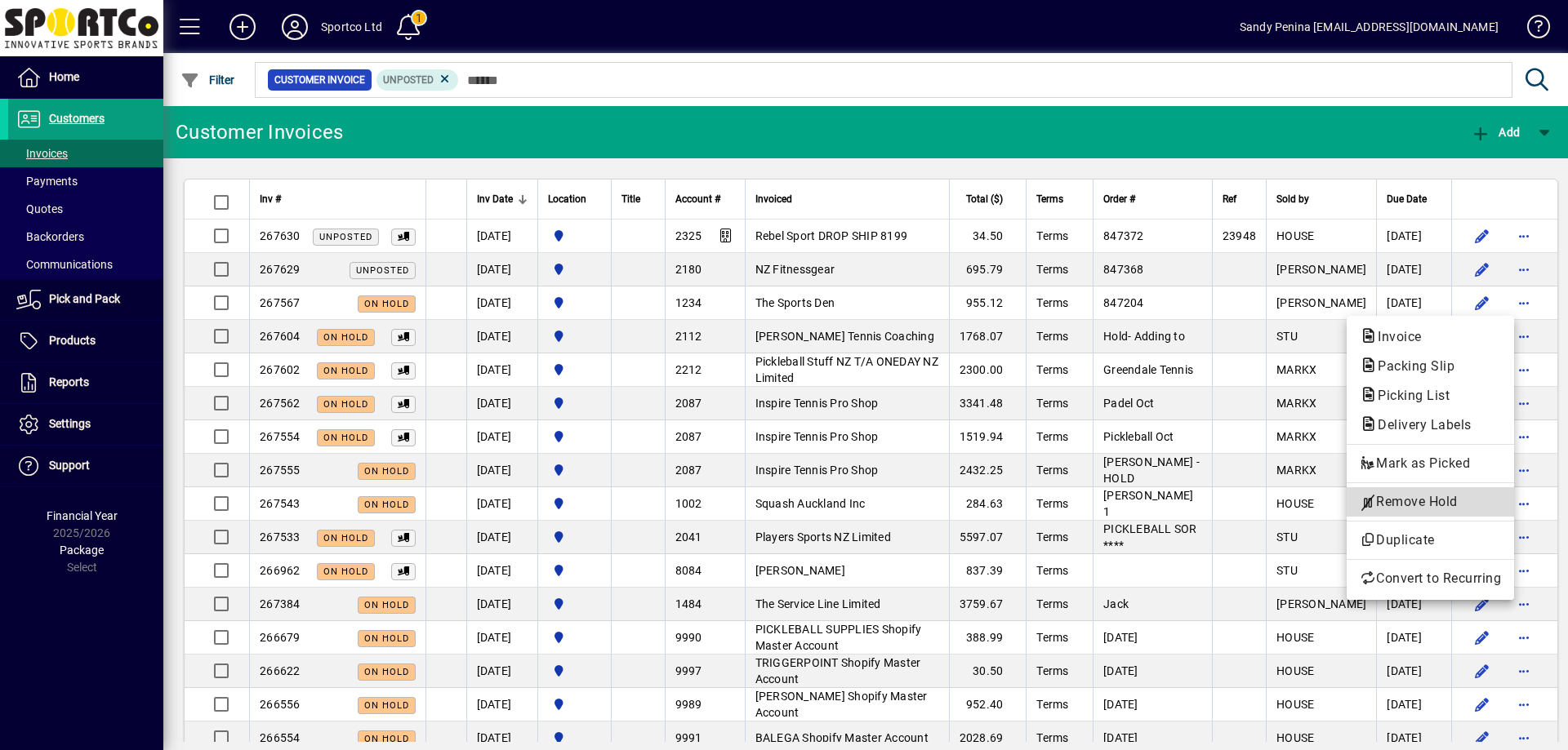
click at [1440, 496] on span "Remove Hold" at bounding box center [1430, 502] width 141 height 19
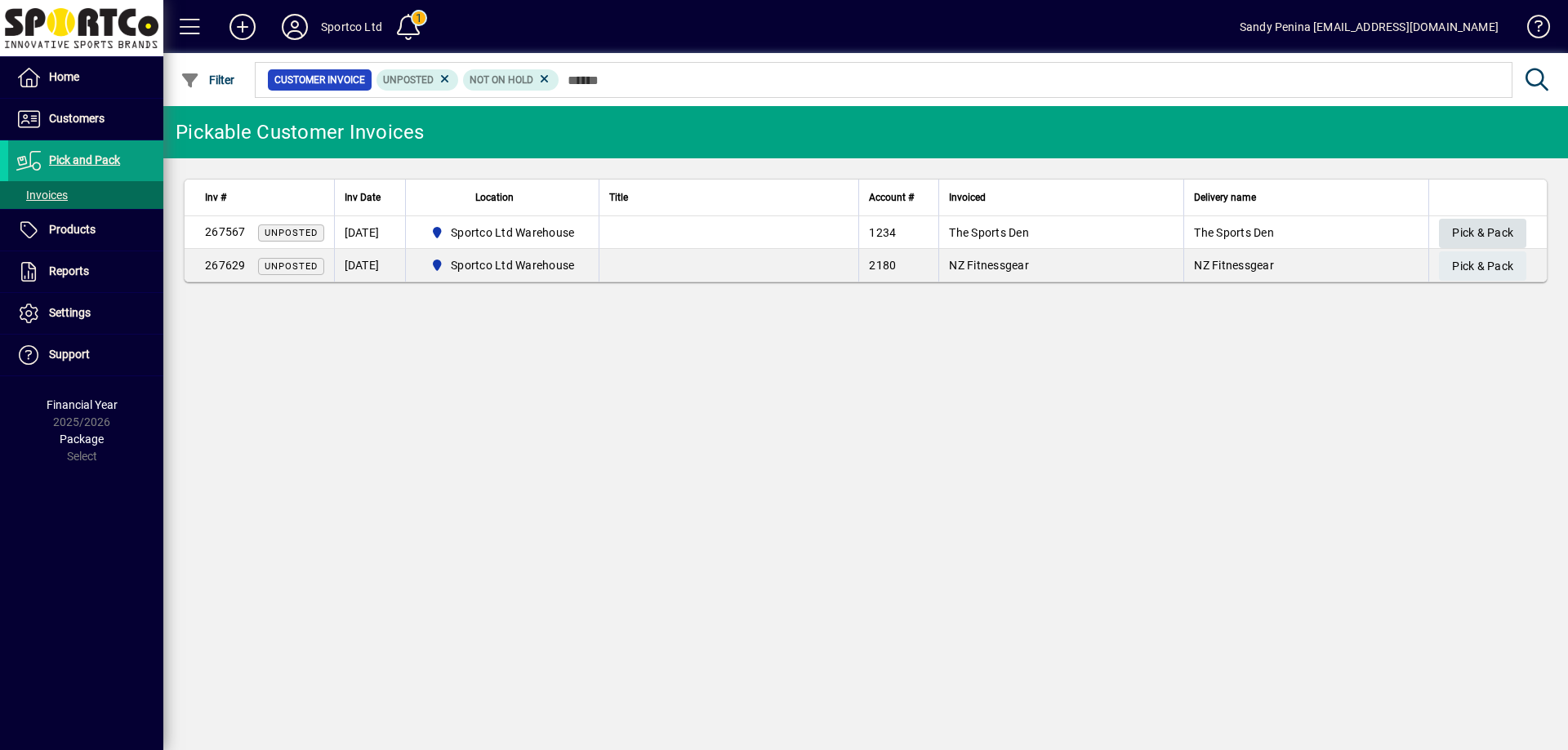
click at [1473, 221] on span "Pick & Pack" at bounding box center [1482, 233] width 61 height 27
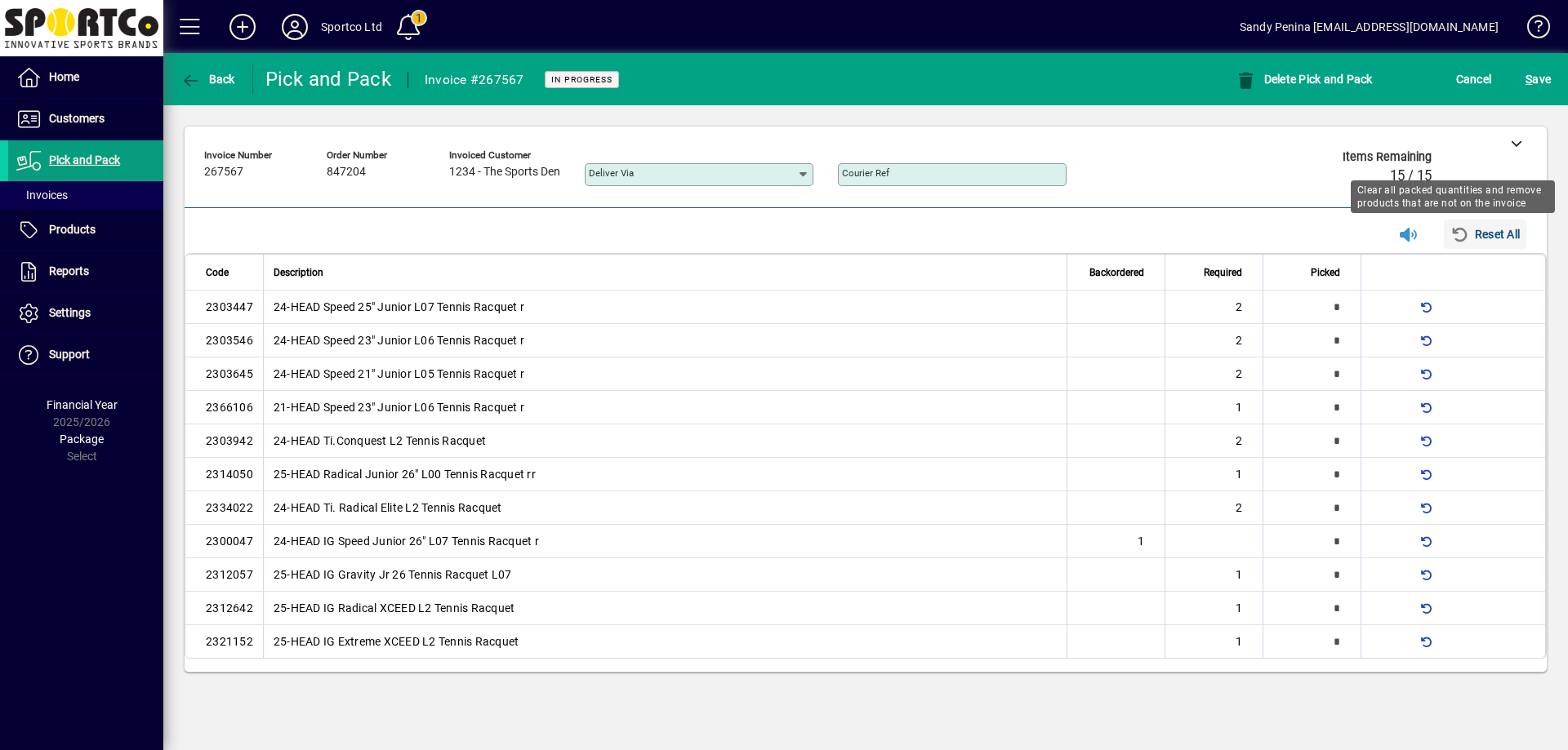
type input "*"
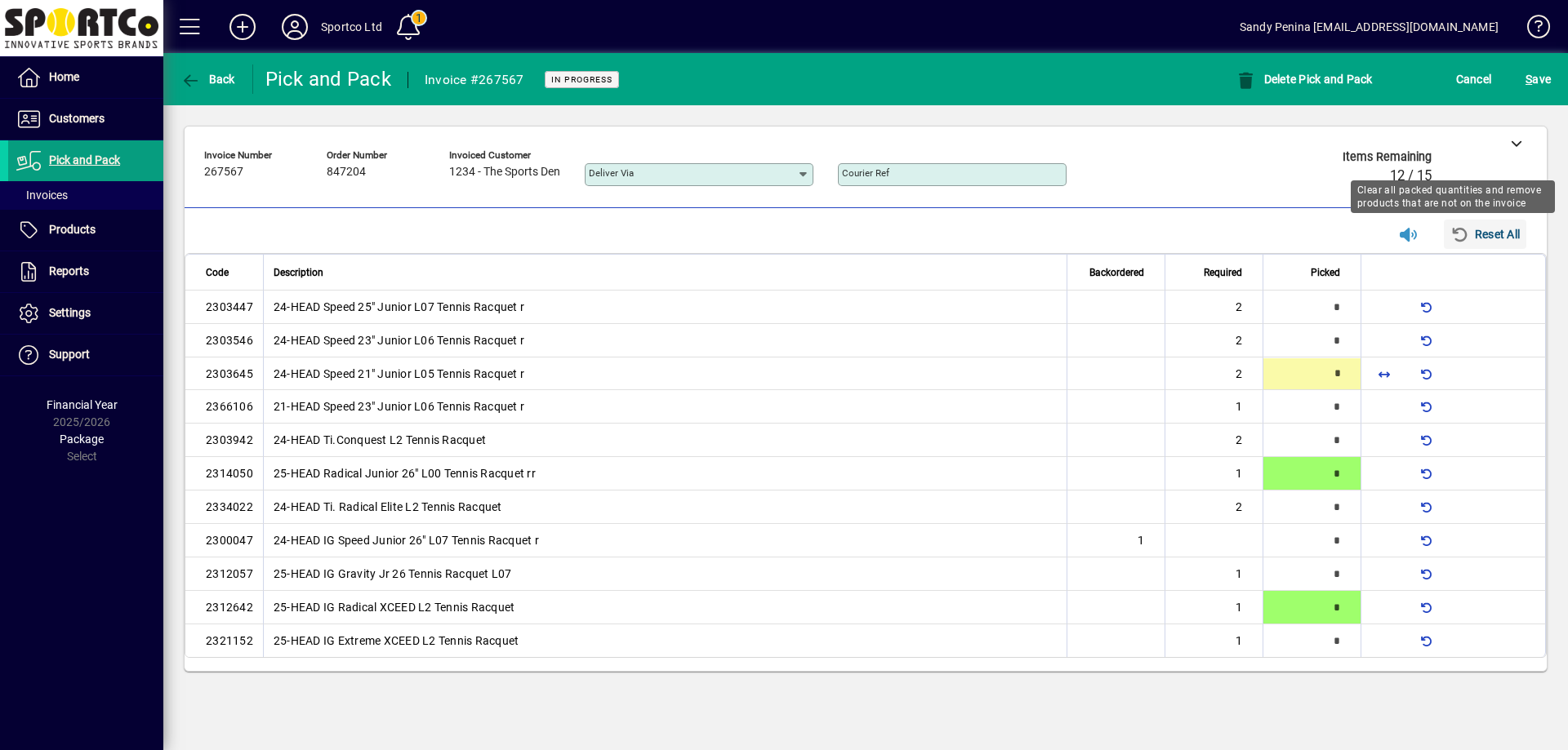
type input "*"
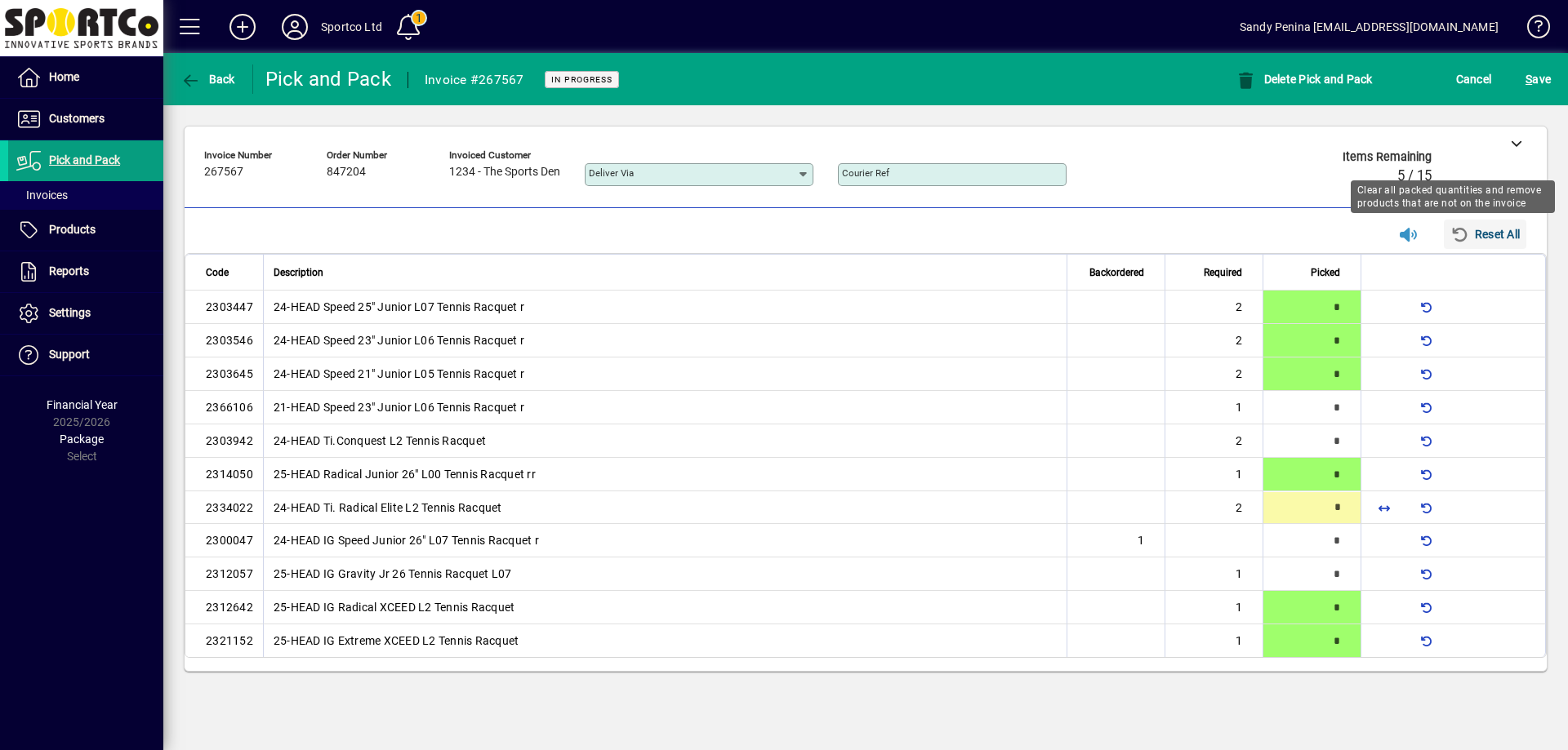
type input "*"
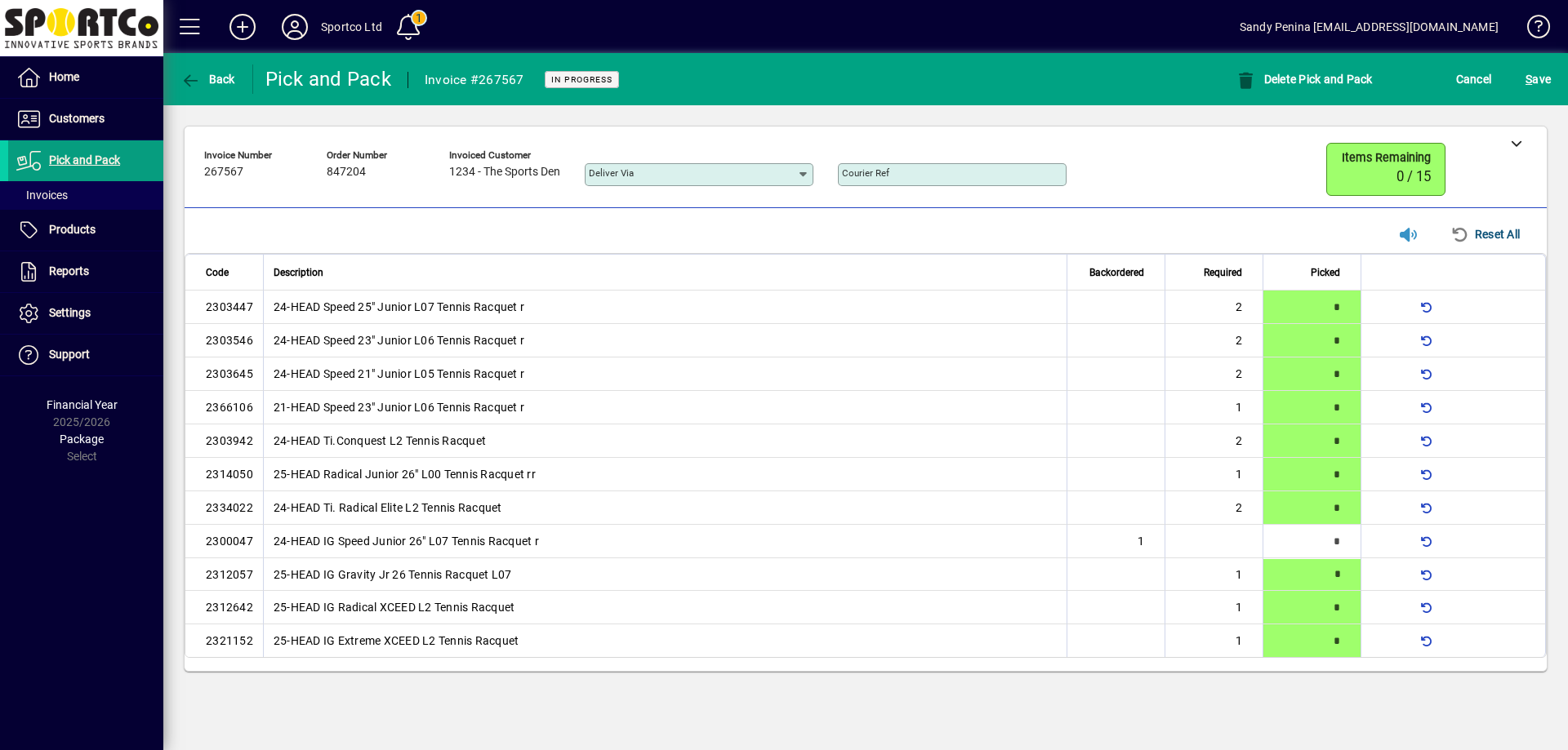
type input "*"
click at [1535, 79] on span "S ave" at bounding box center [1538, 79] width 26 height 26
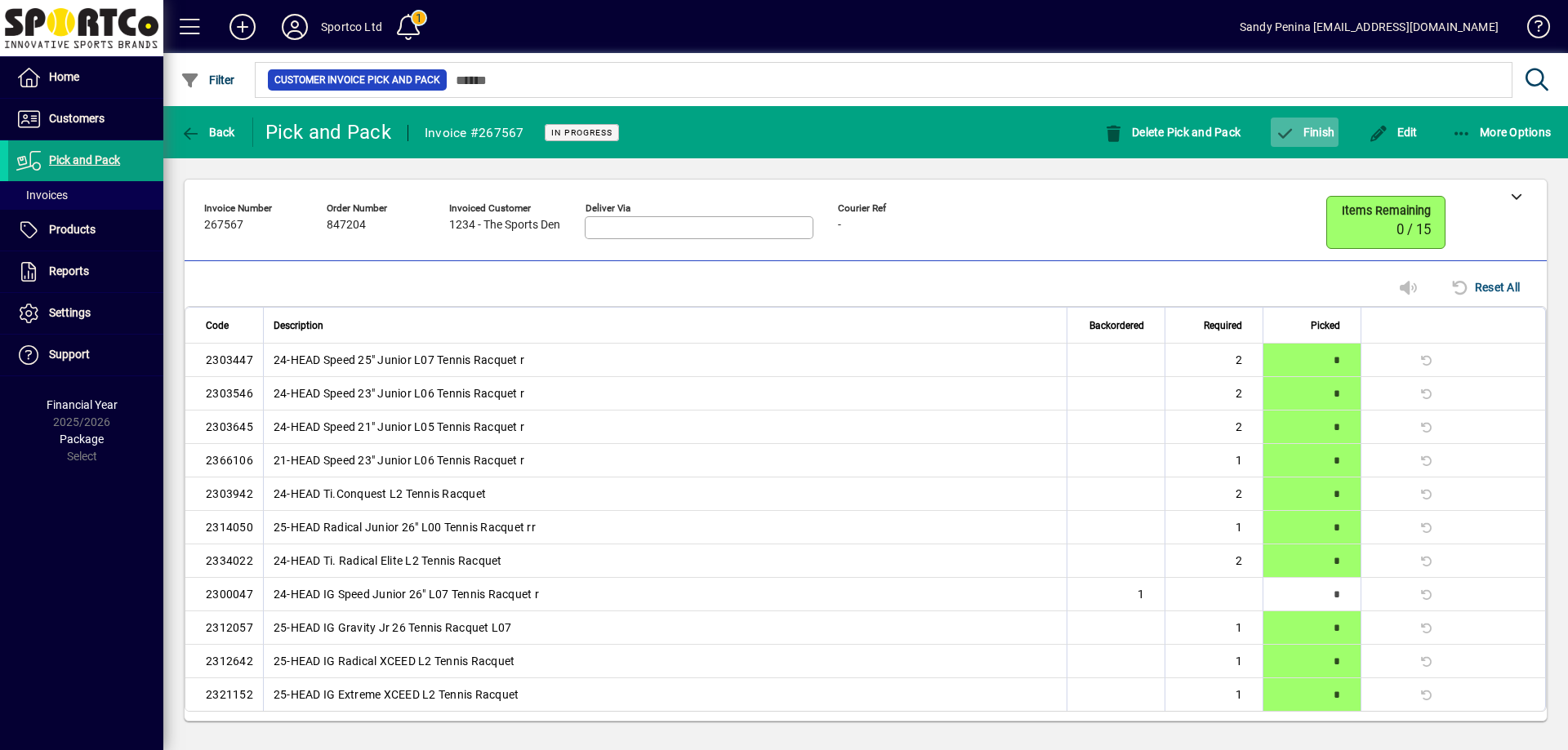
click at [1362, 120] on div "Edit" at bounding box center [1393, 132] width 83 height 29
click at [1299, 135] on span "Finish" at bounding box center [1304, 132] width 59 height 13
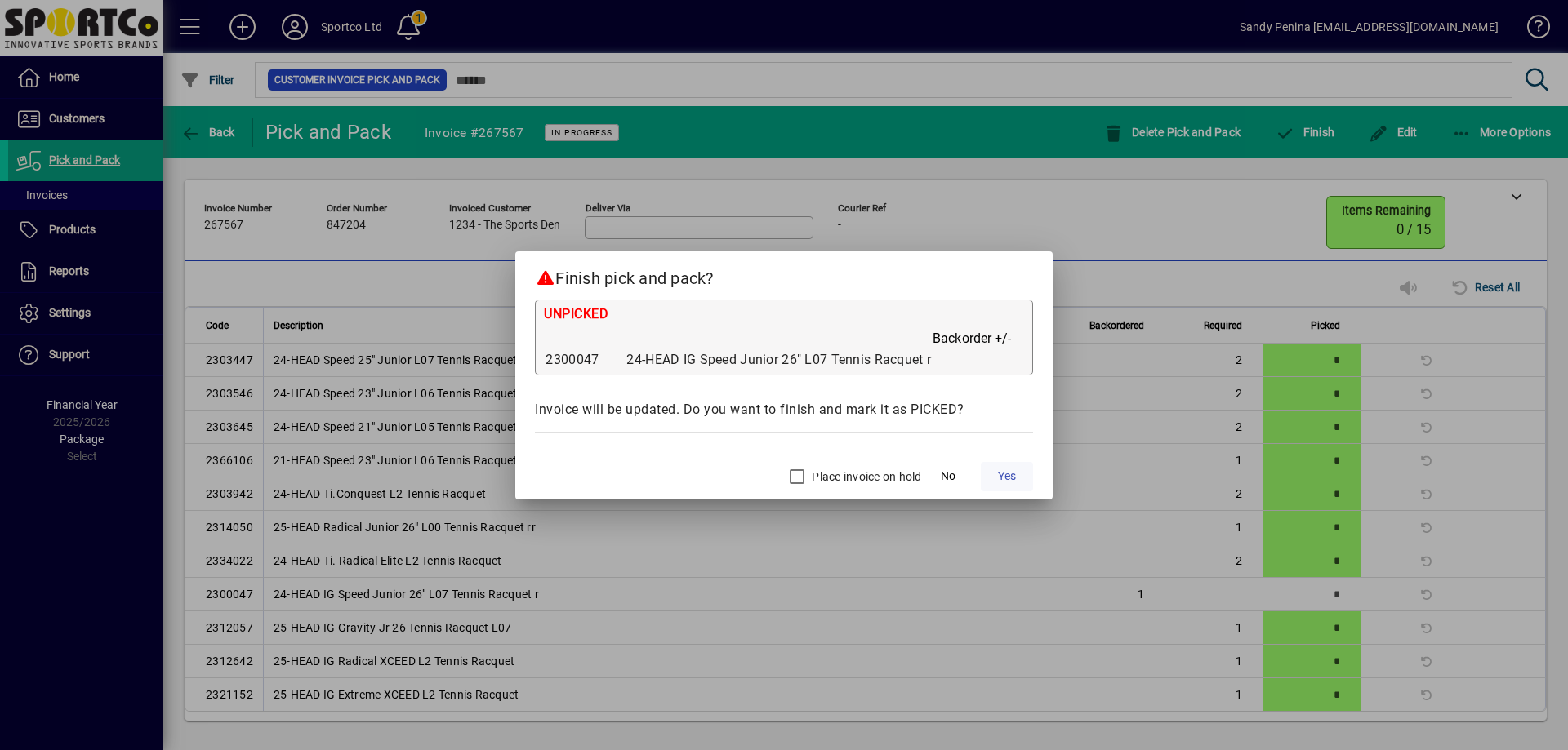
click at [998, 475] on span "Yes" at bounding box center [1006, 476] width 18 height 17
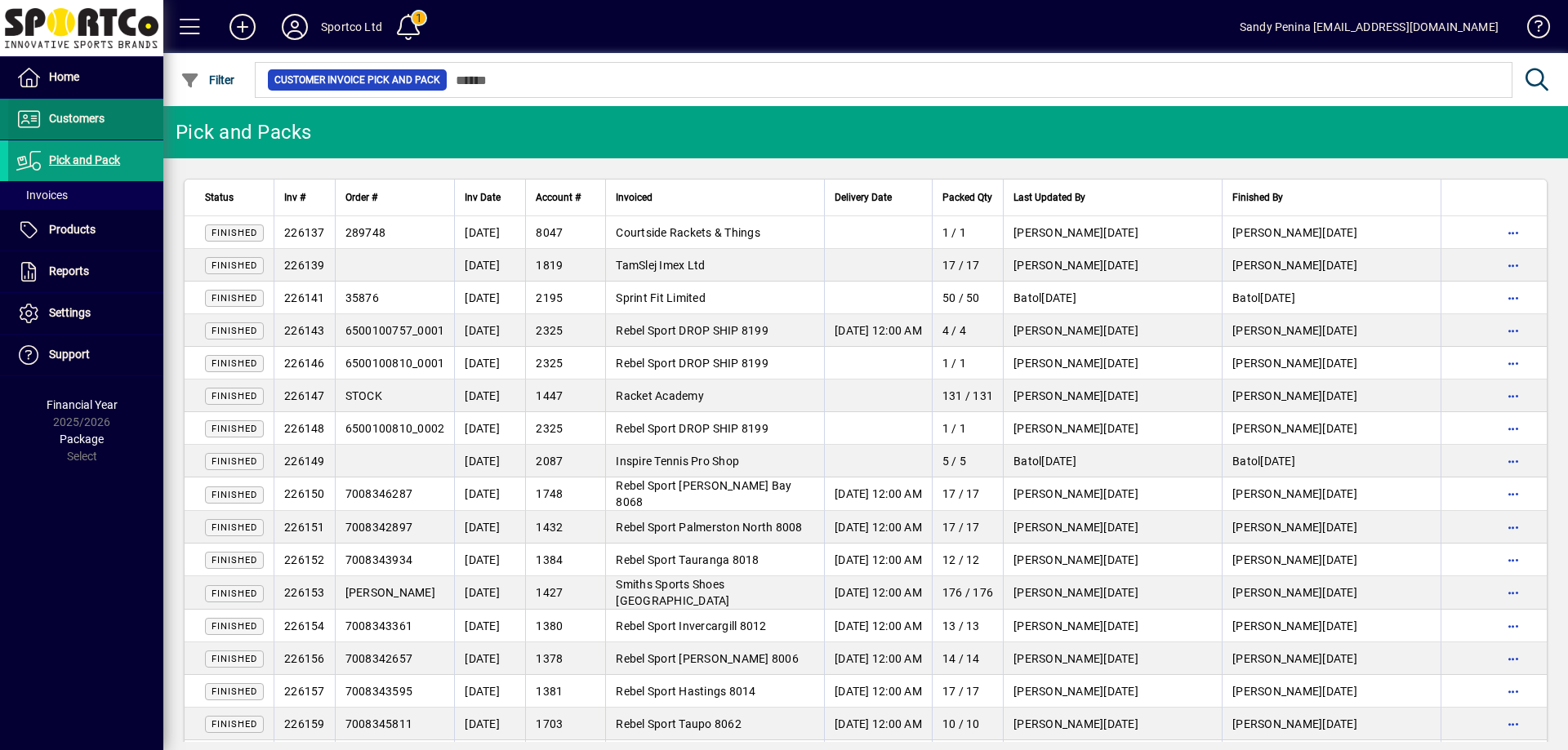
click at [117, 112] on span at bounding box center [85, 119] width 155 height 39
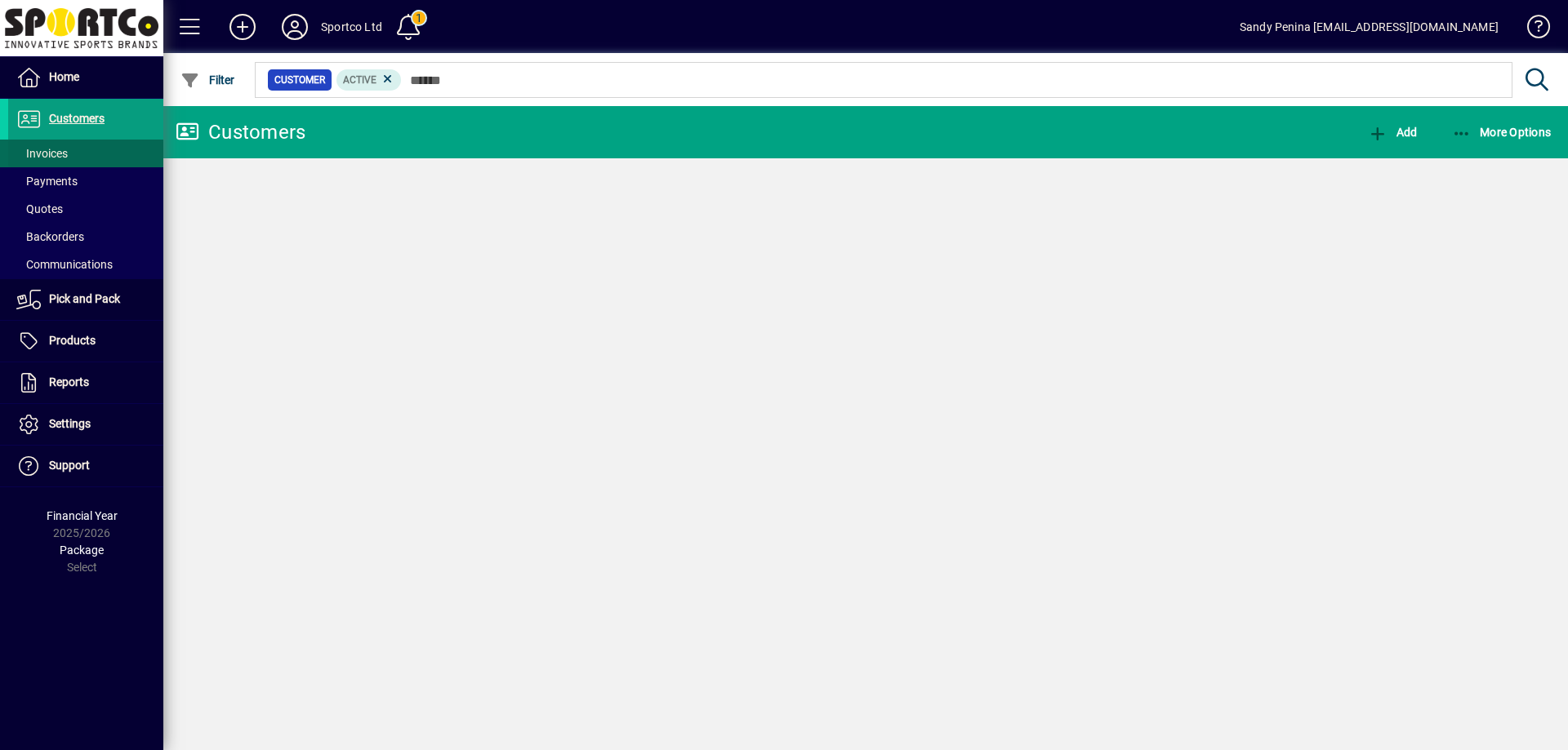
click at [99, 149] on span at bounding box center [85, 153] width 155 height 39
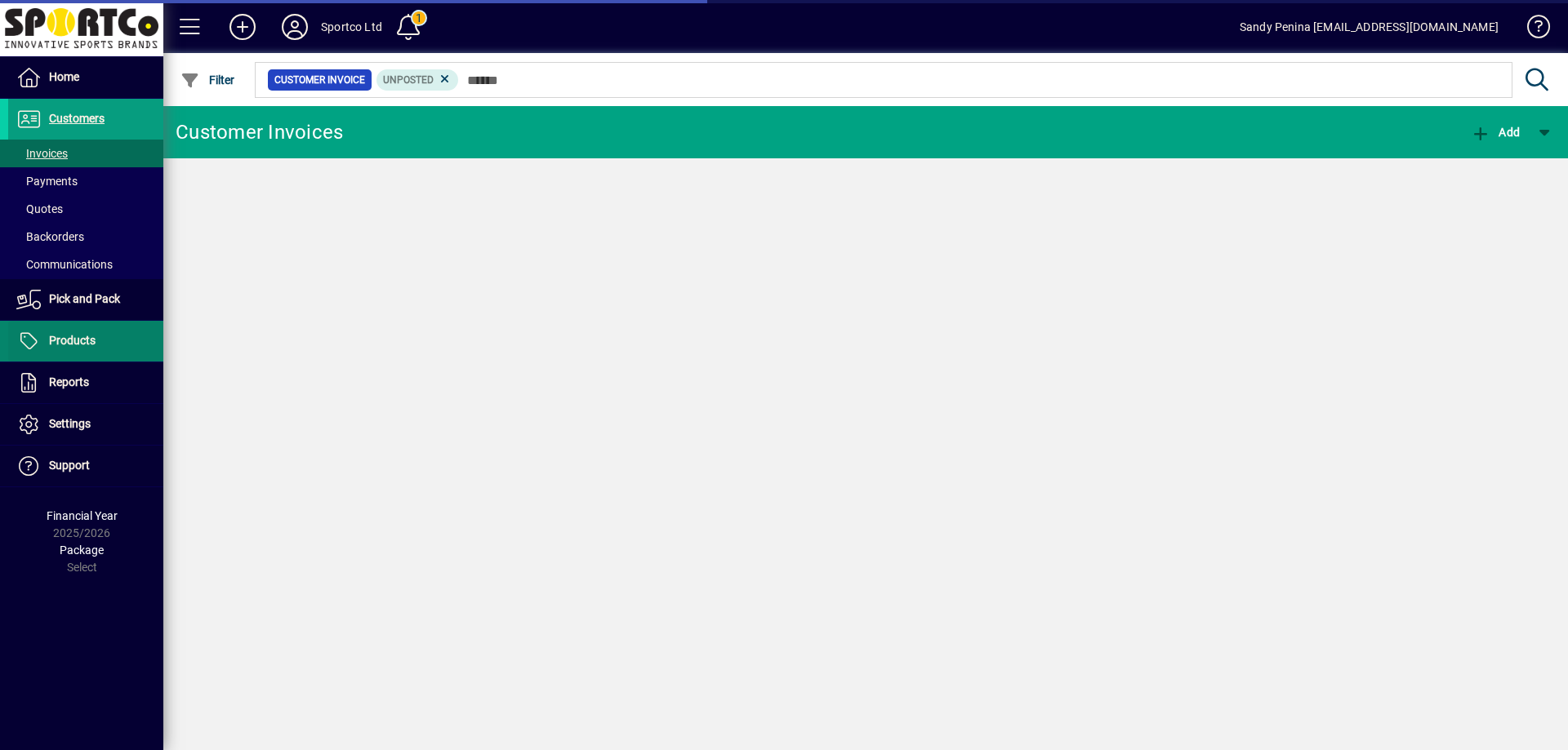
click at [58, 346] on span "Products" at bounding box center [72, 340] width 47 height 13
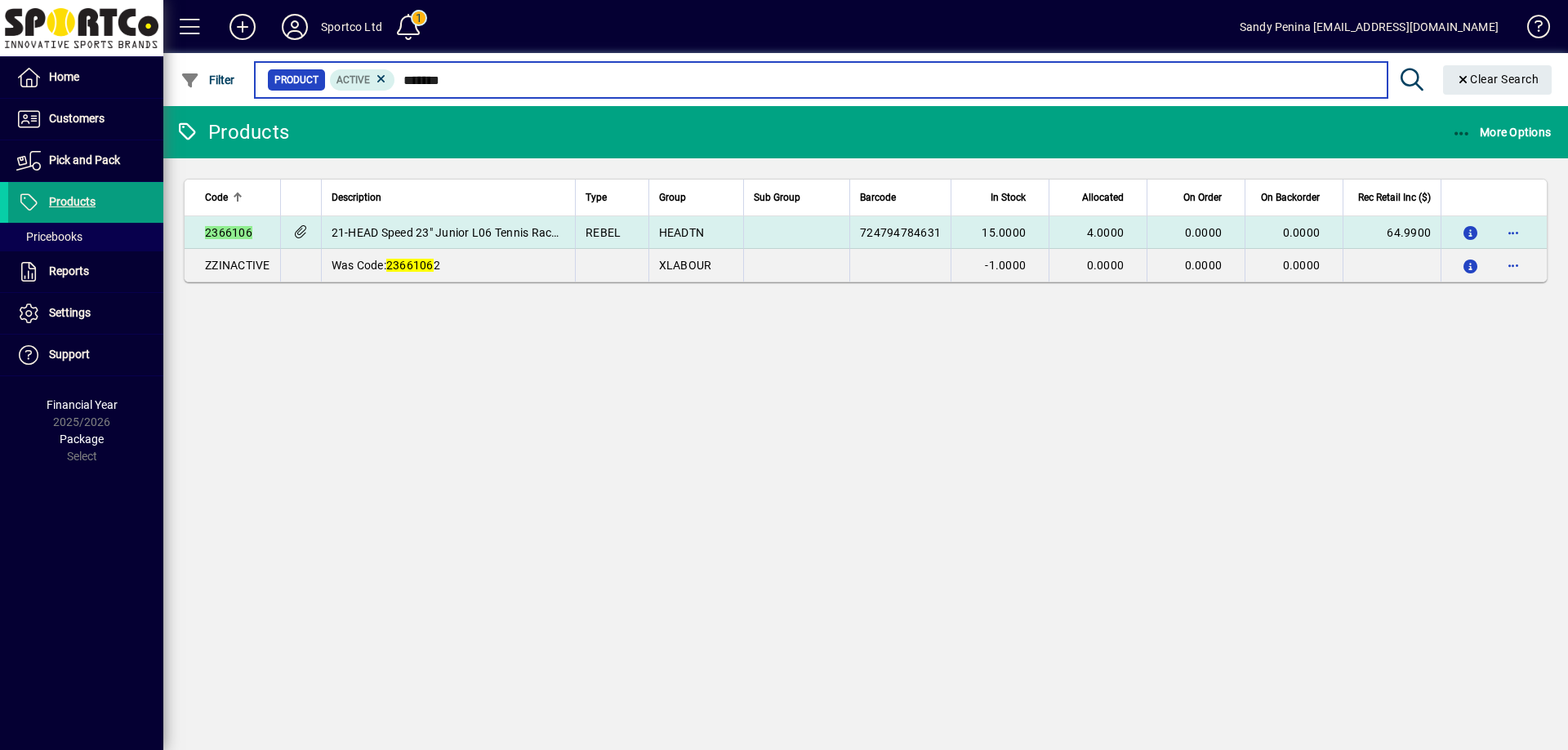
type input "*******"
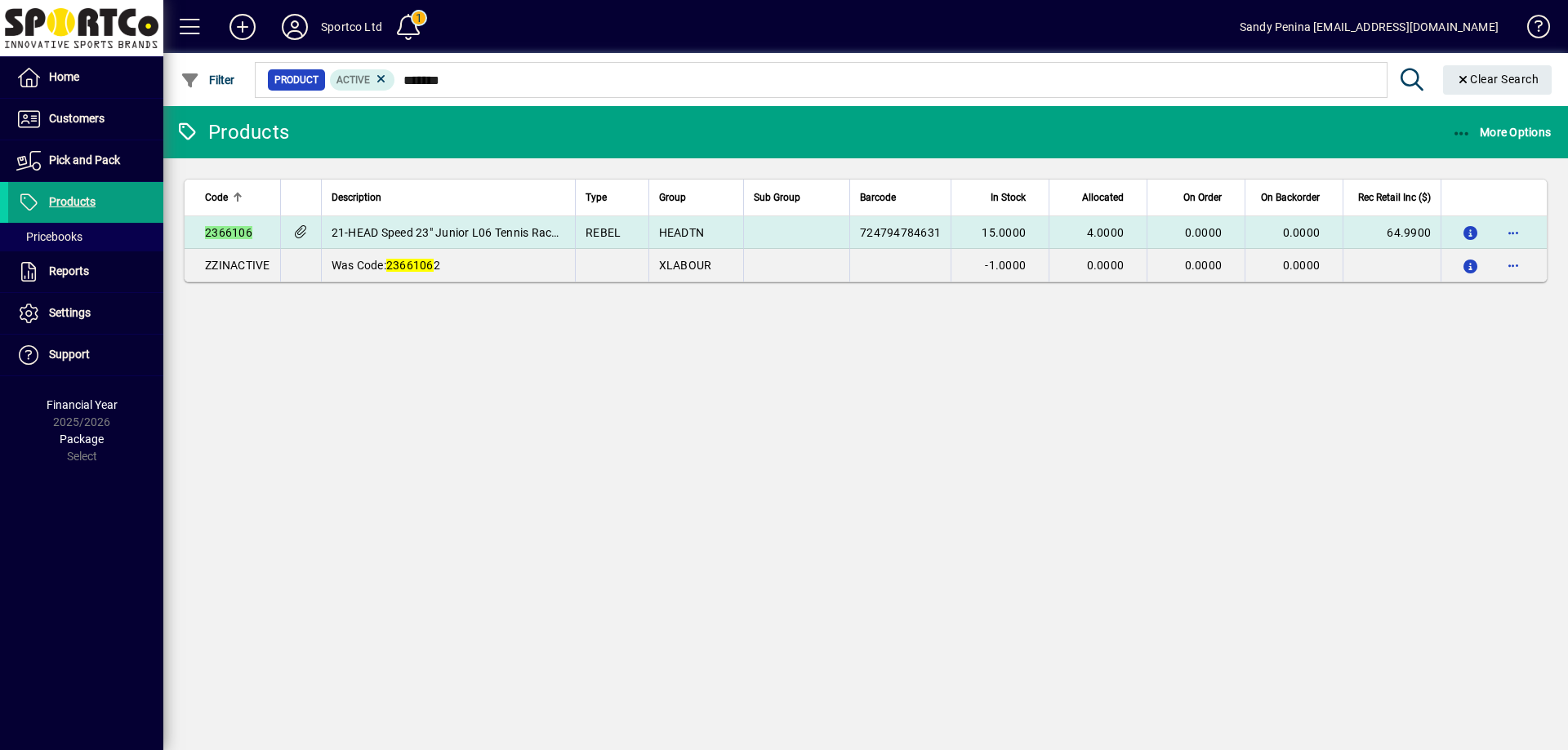
click at [751, 234] on td at bounding box center [796, 232] width 106 height 33
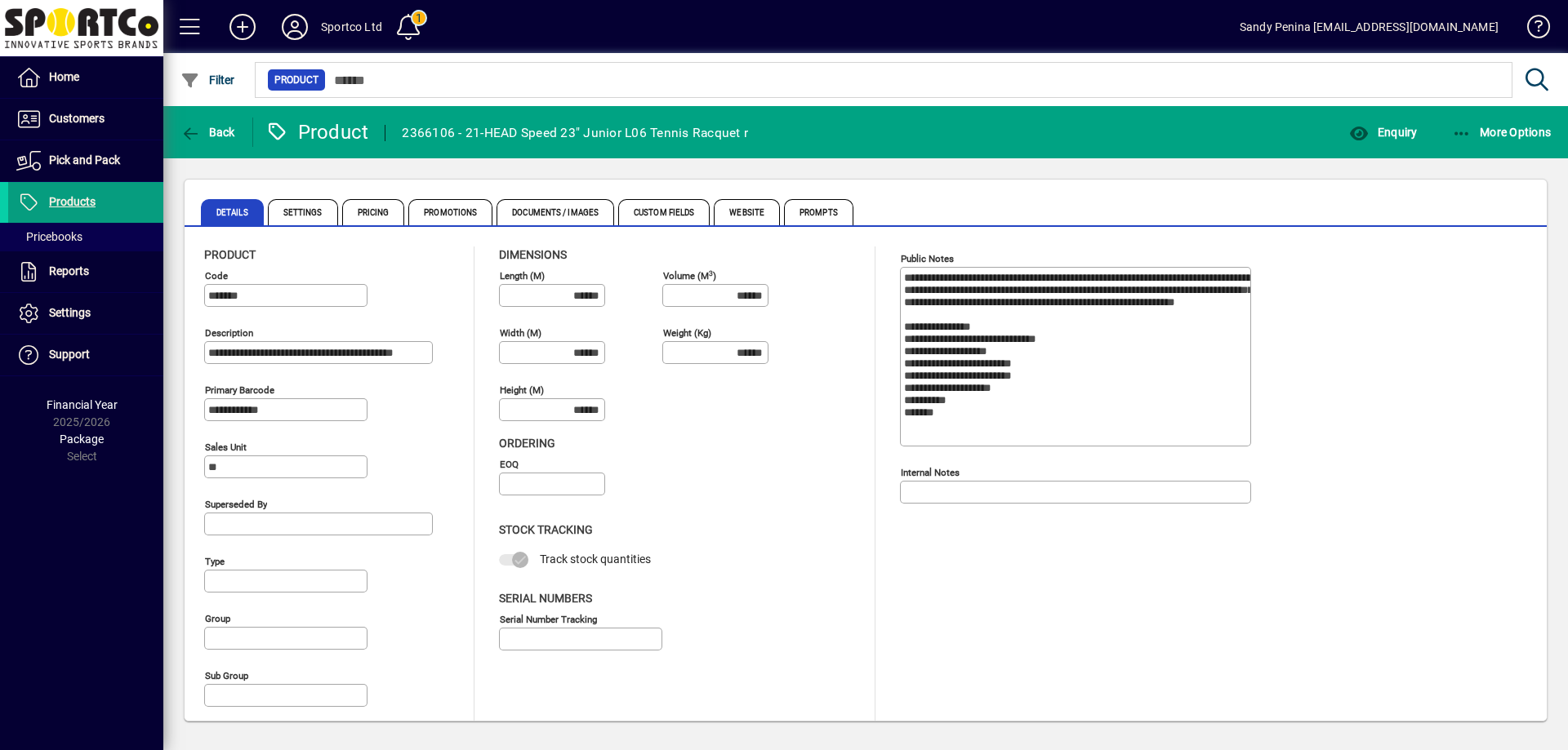
type input "**********"
type input "****"
click at [566, 208] on span "Documents / Images" at bounding box center [555, 212] width 118 height 26
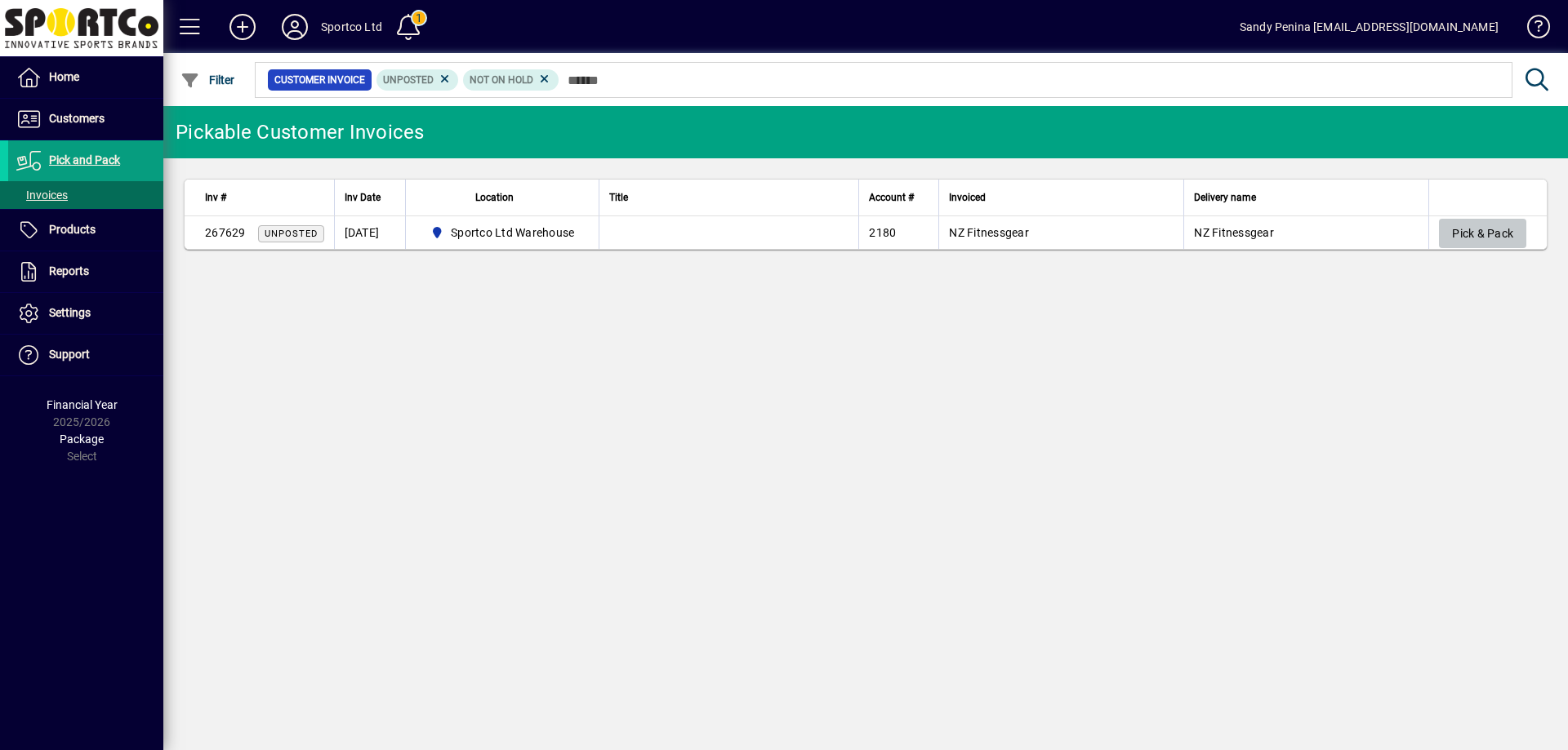
click at [1454, 225] on span "Pick & Pack" at bounding box center [1482, 234] width 61 height 27
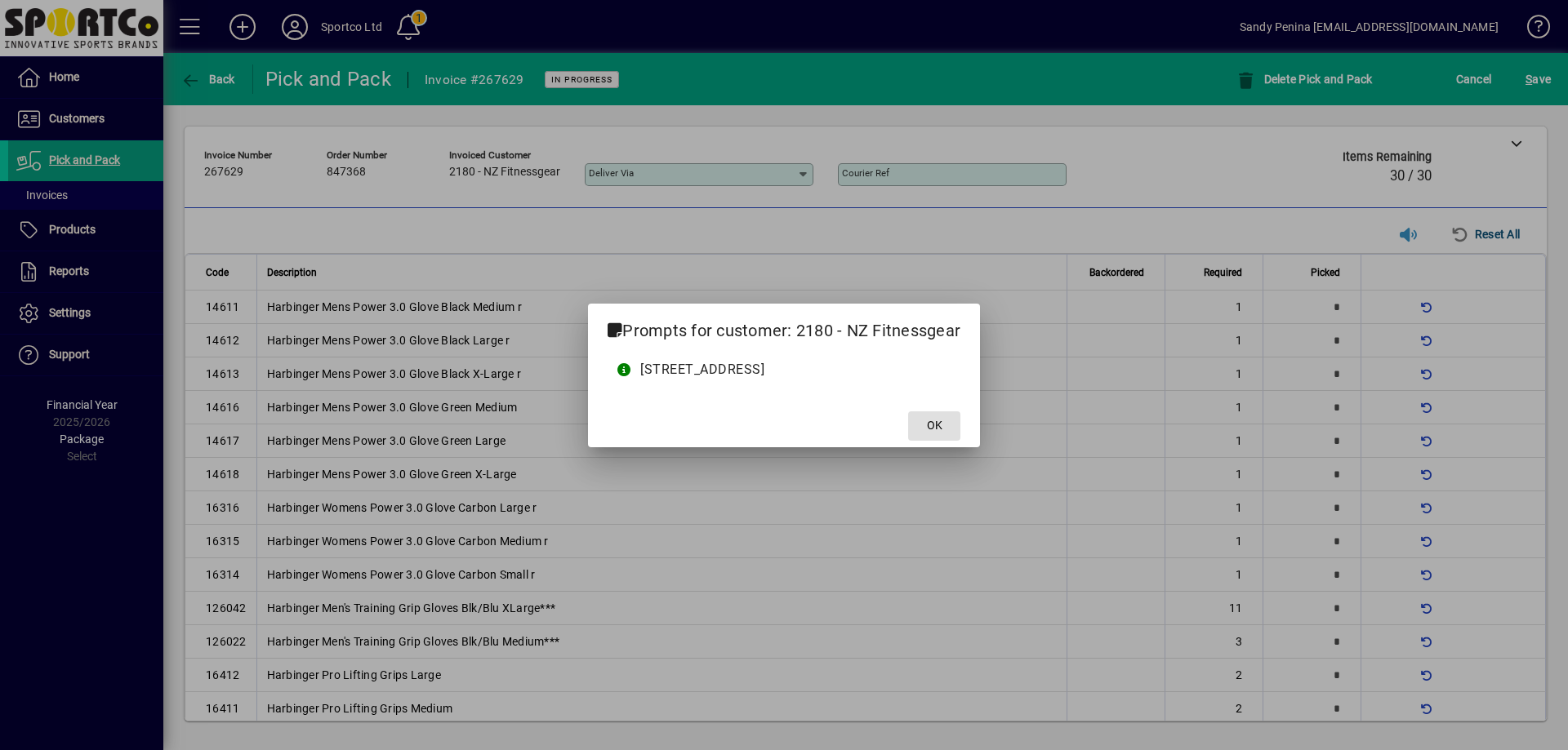
click at [908, 412] on button "OK" at bounding box center [934, 426] width 52 height 29
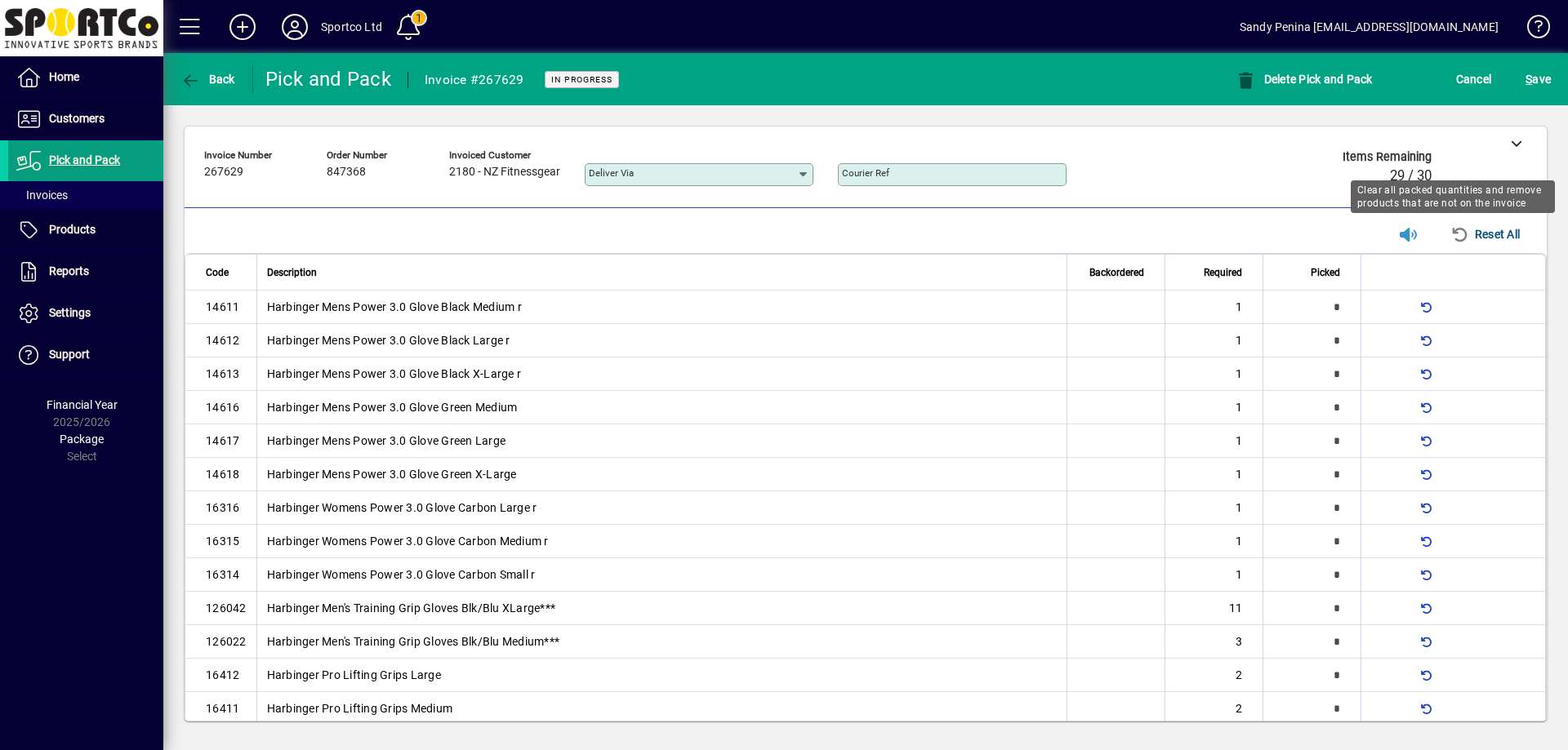
type input "*"
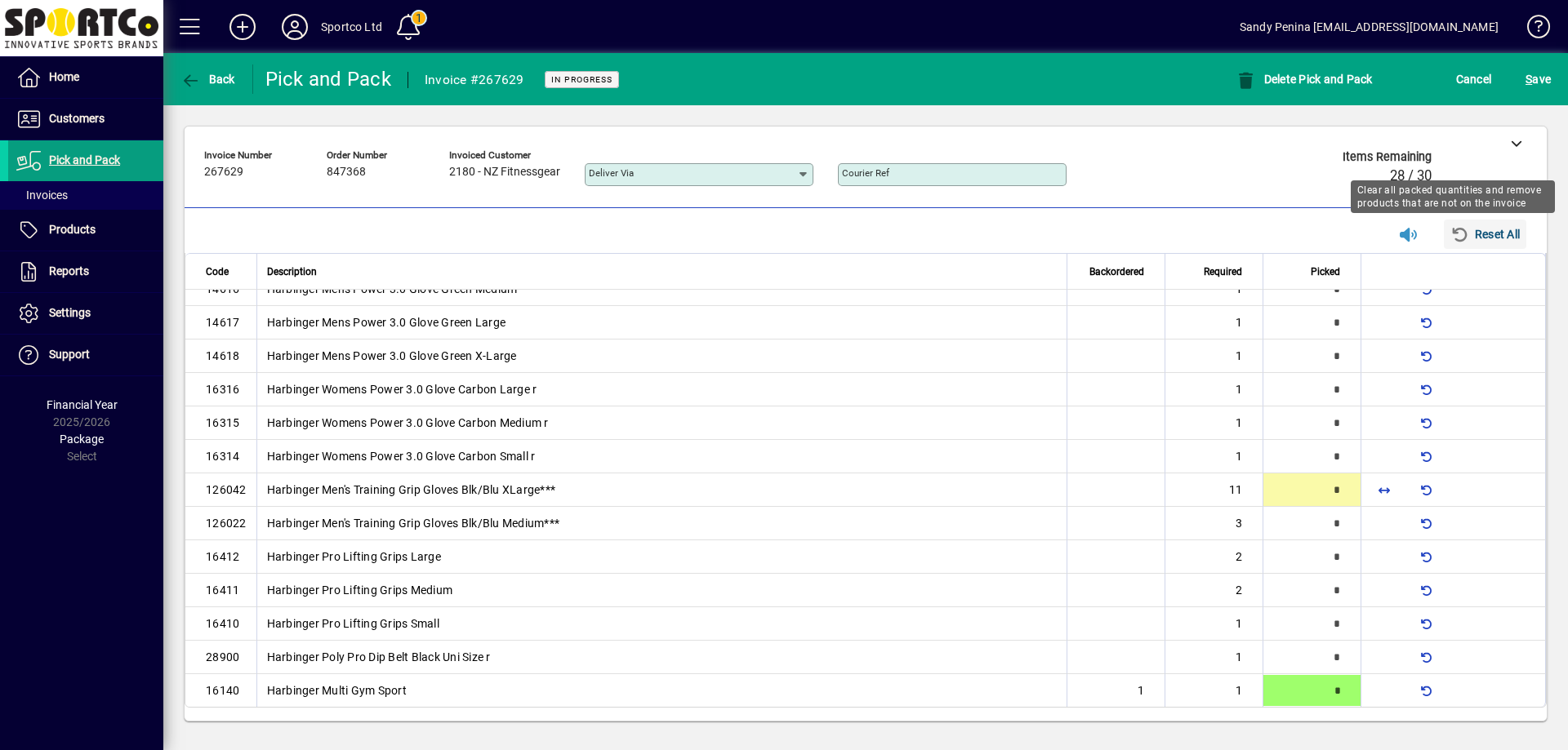
scroll to position [118, 0]
type input "*"
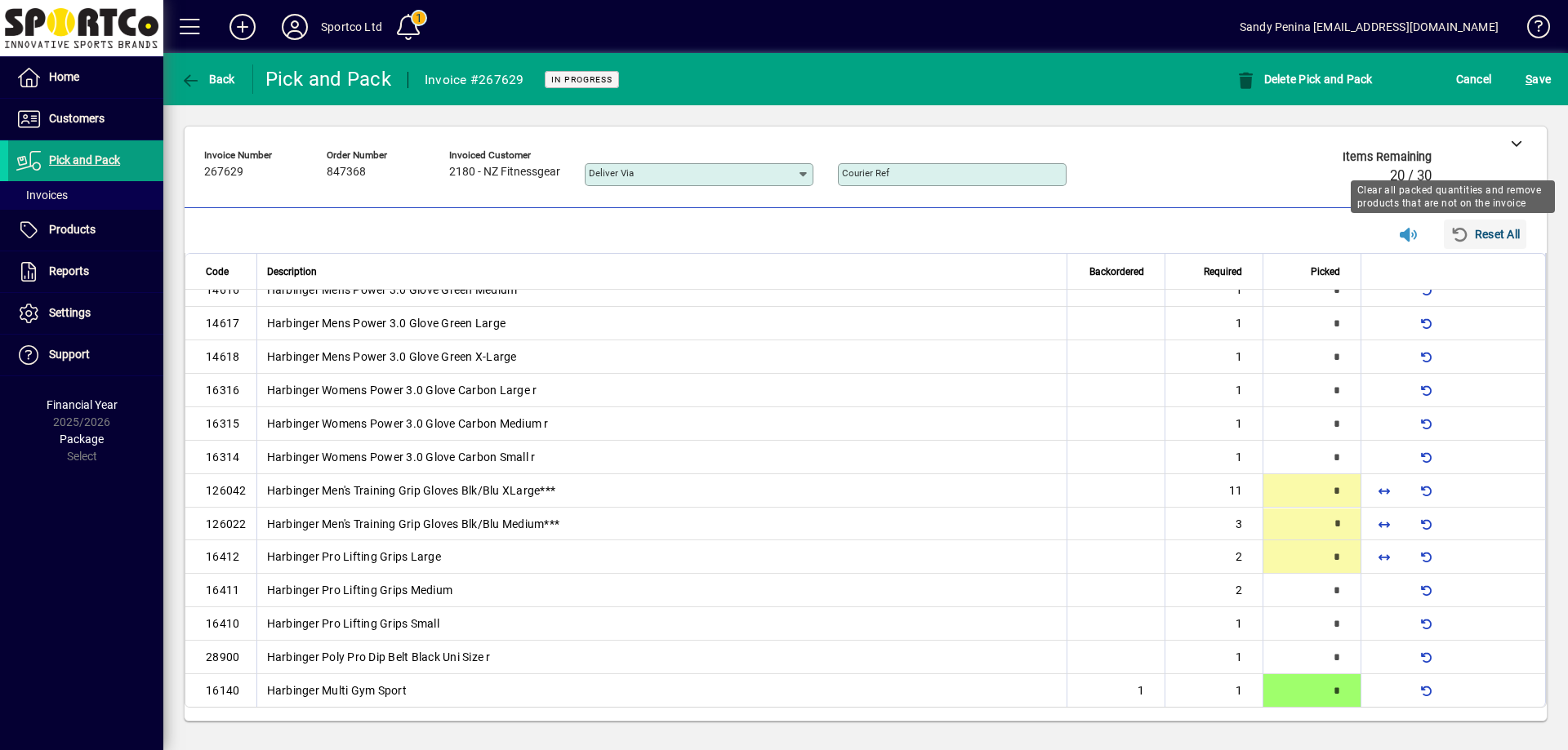
type input "*"
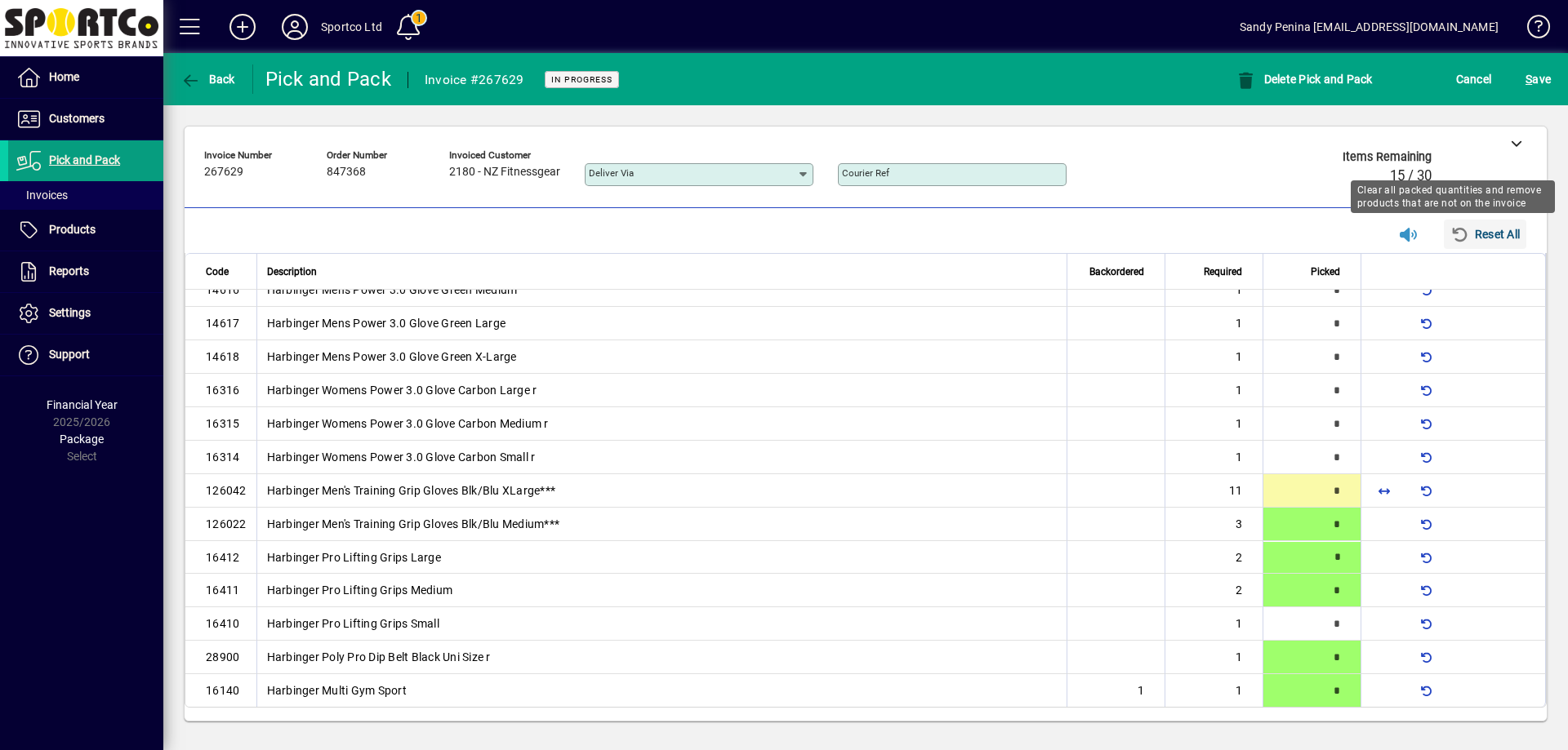
type input "*"
type input "**"
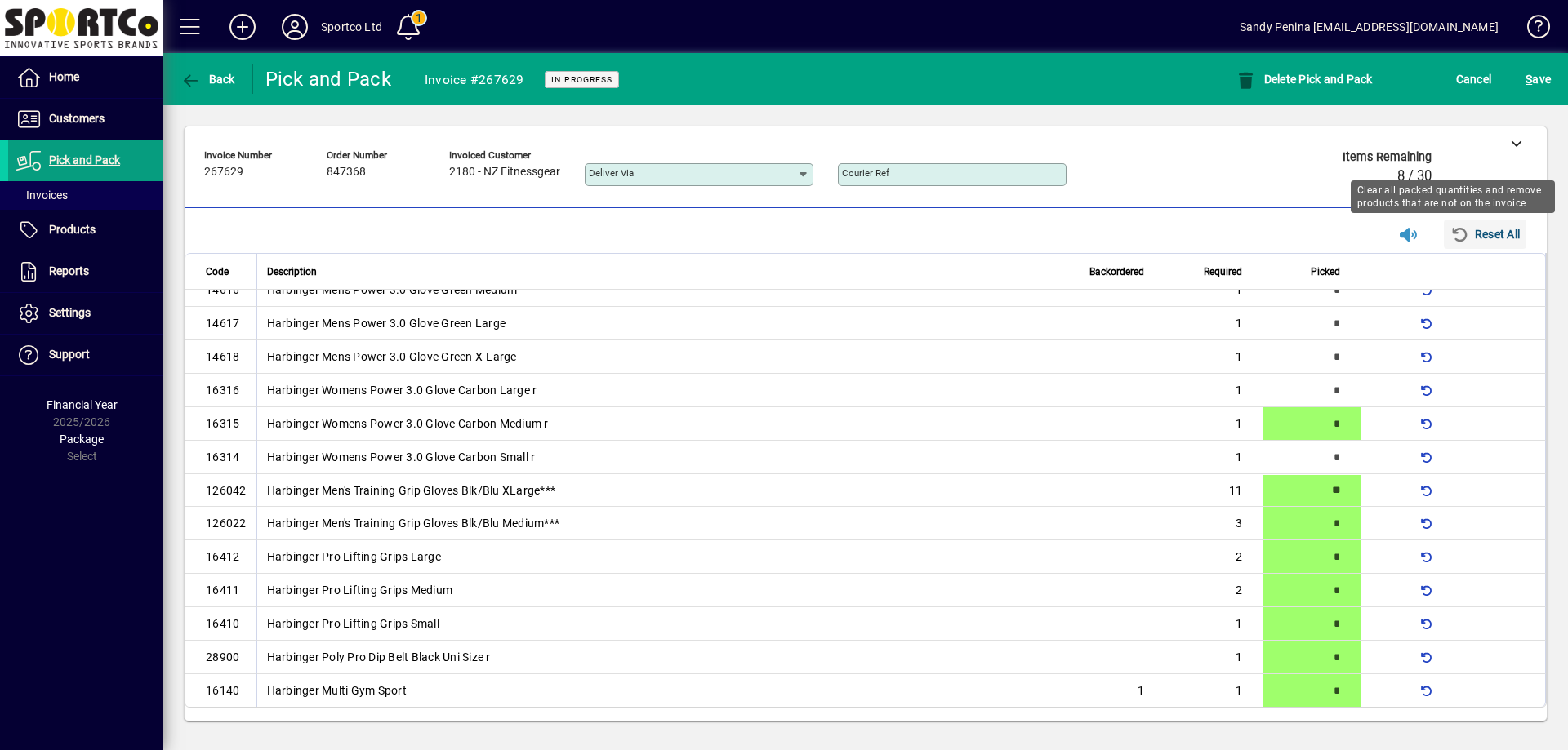
type input "*"
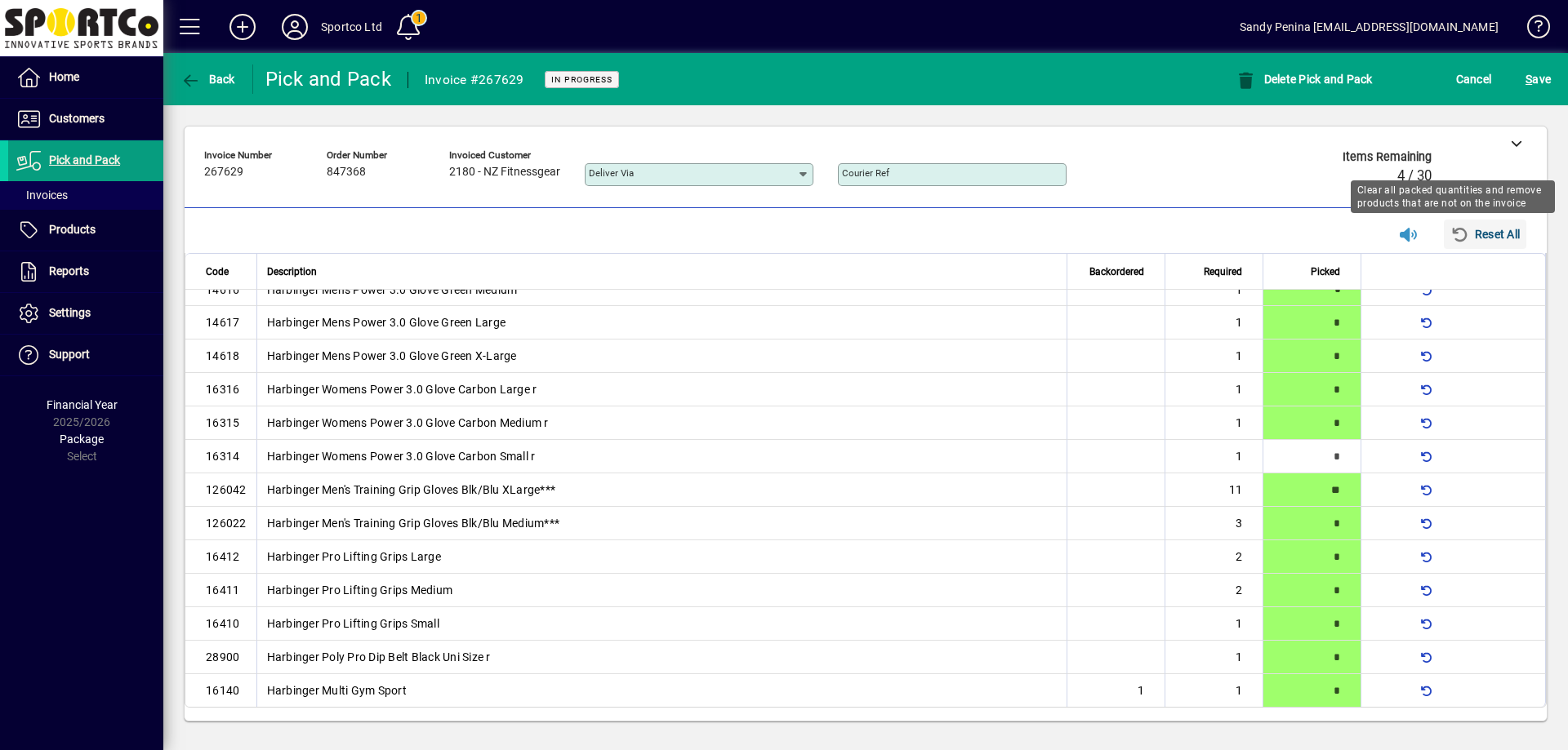
type input "*"
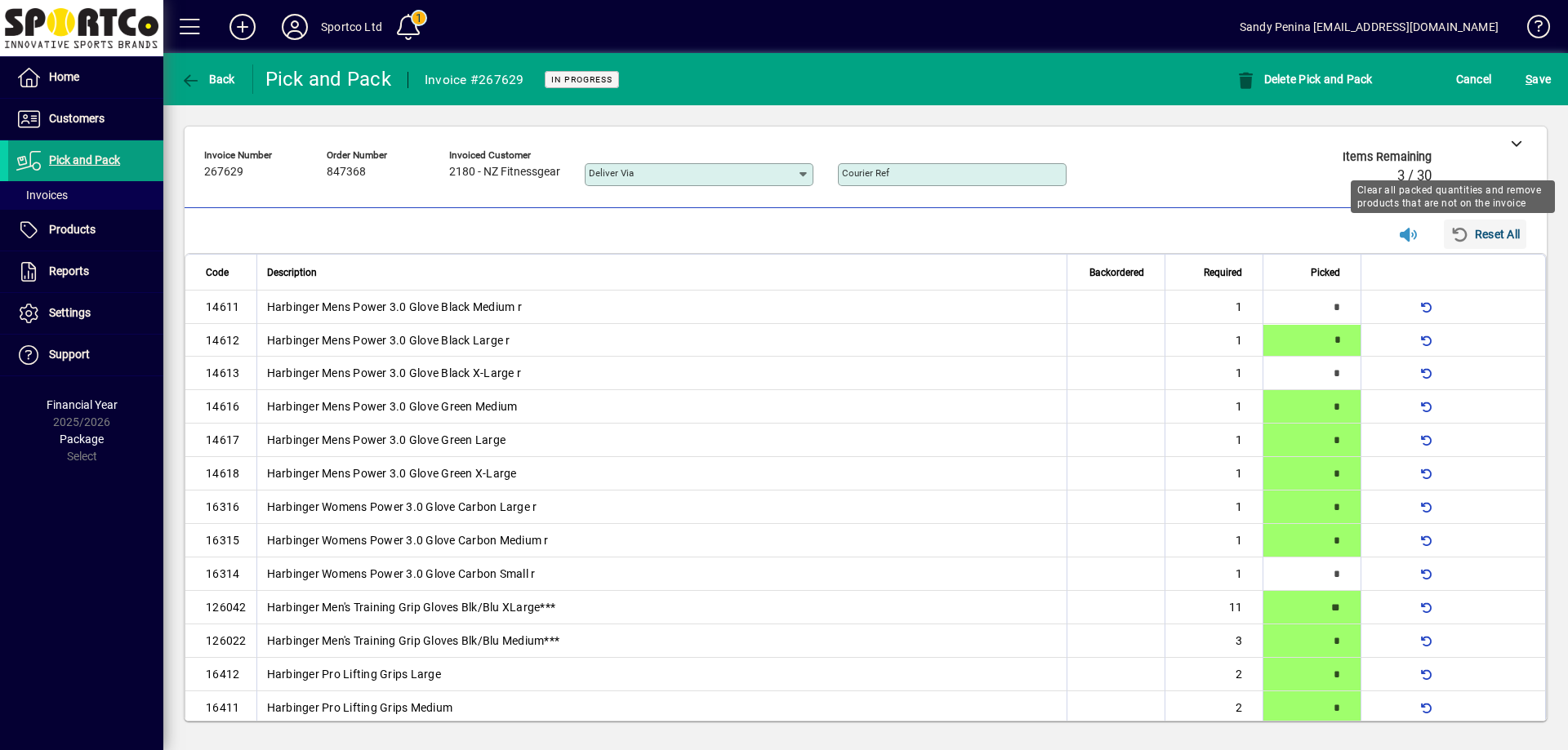
type input "*"
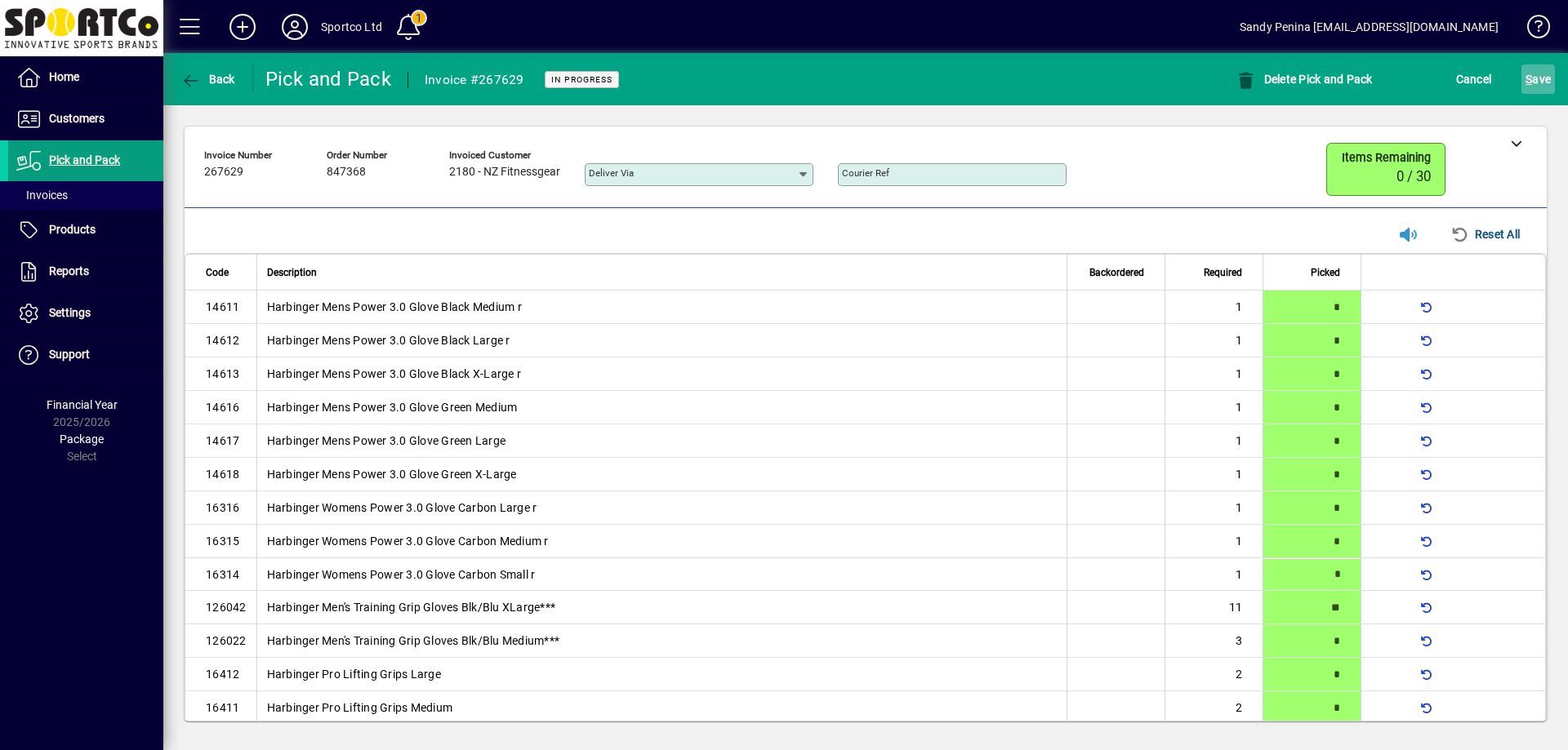
click at [1529, 90] on span "S ave" at bounding box center [1538, 79] width 26 height 26
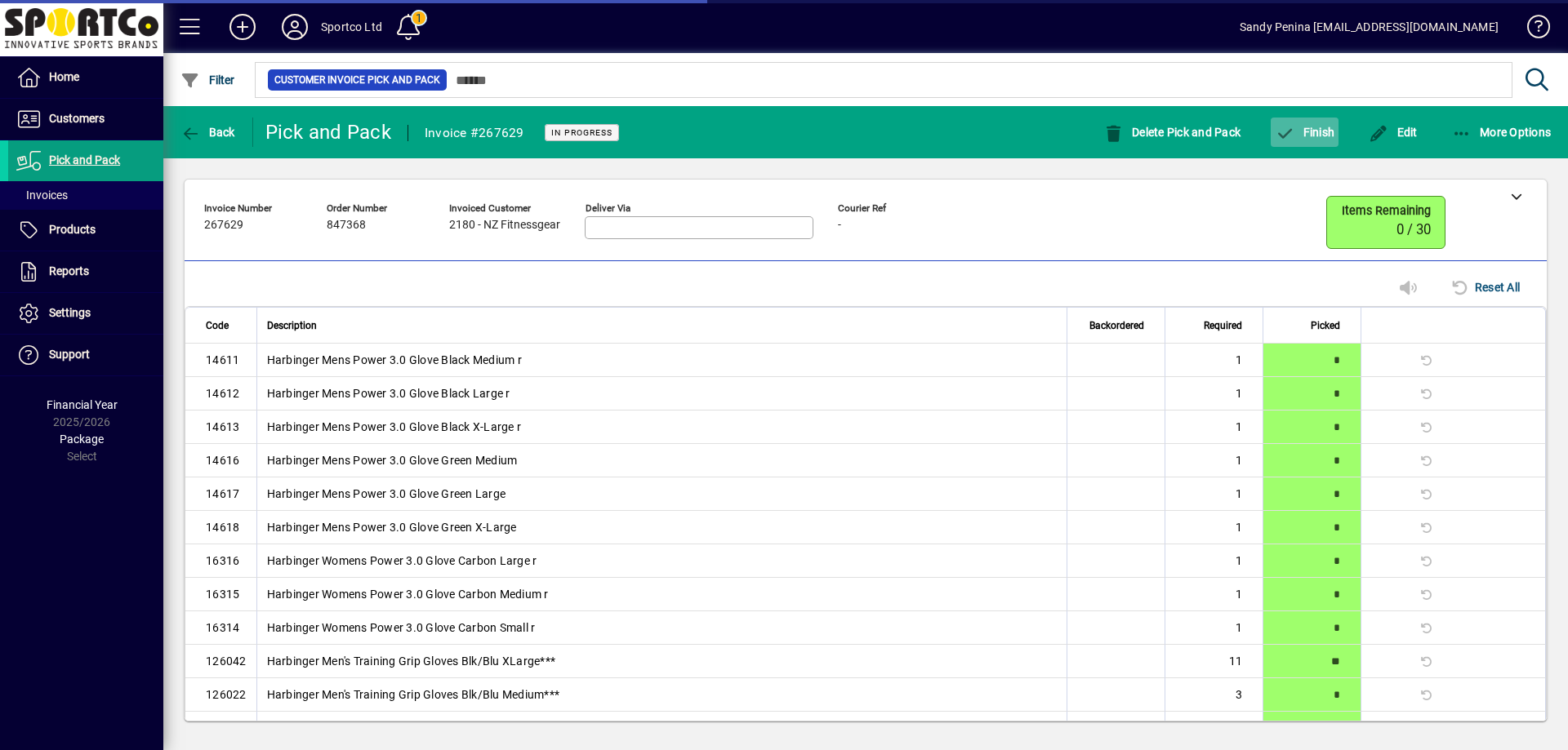
click at [1331, 130] on span "Finish" at bounding box center [1304, 132] width 59 height 13
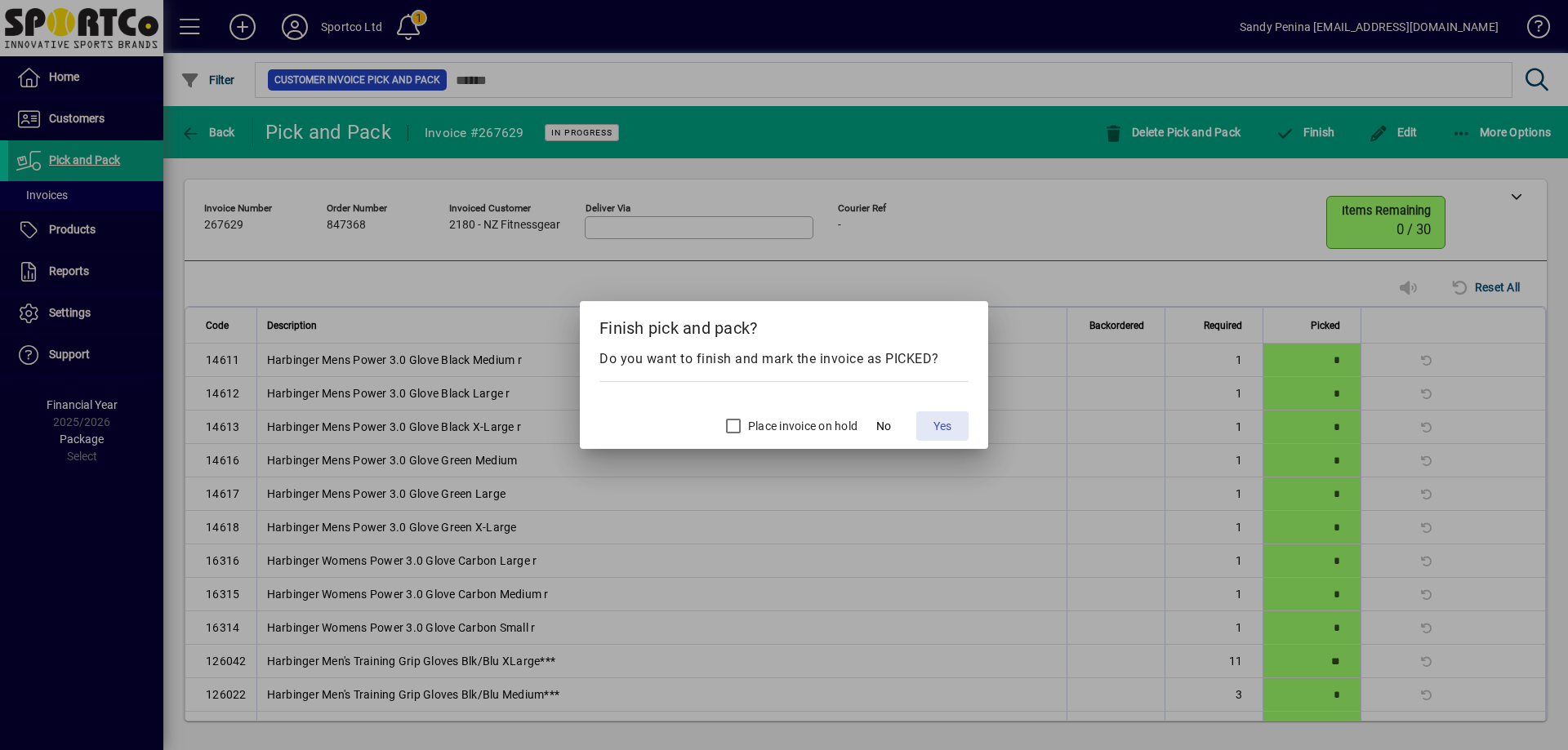
click at [952, 420] on span at bounding box center [942, 426] width 52 height 39
